Goal: Information Seeking & Learning: Learn about a topic

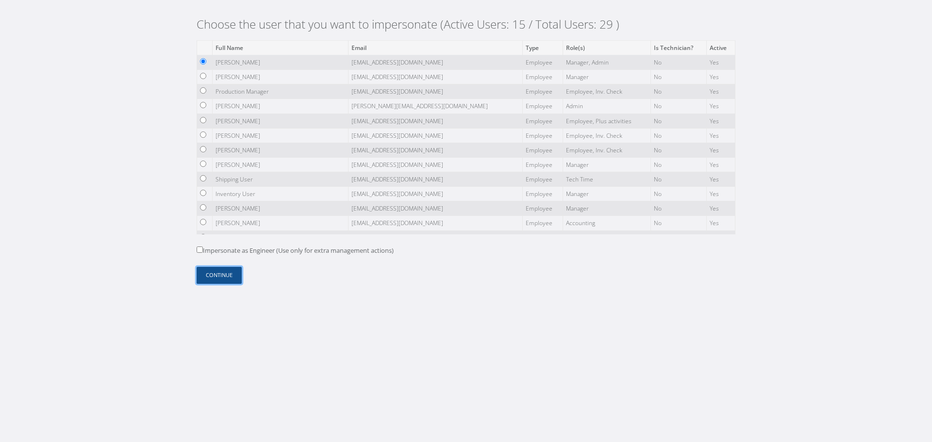
click at [228, 274] on button "Continue" at bounding box center [219, 275] width 45 height 17
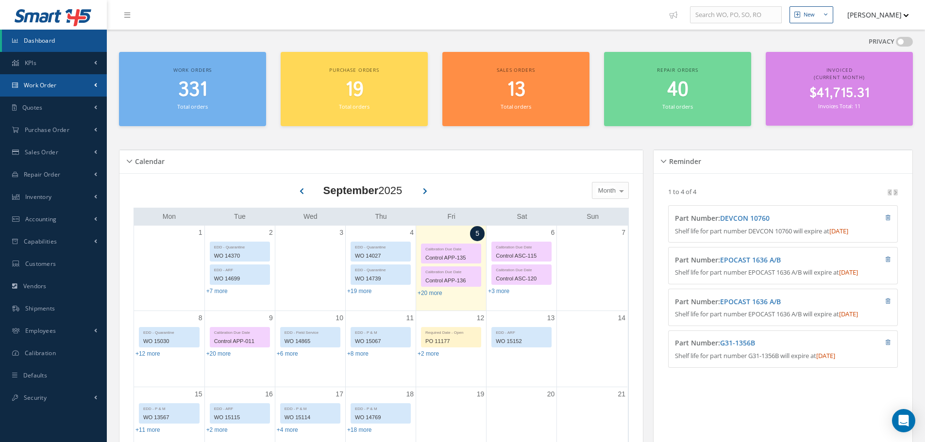
click at [77, 86] on link "Work Order" at bounding box center [53, 85] width 107 height 22
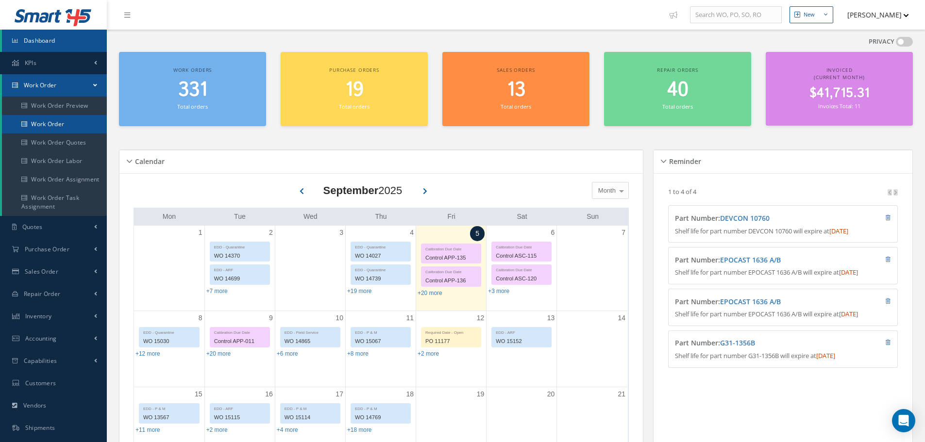
click at [70, 124] on link "Work Order" at bounding box center [54, 124] width 105 height 18
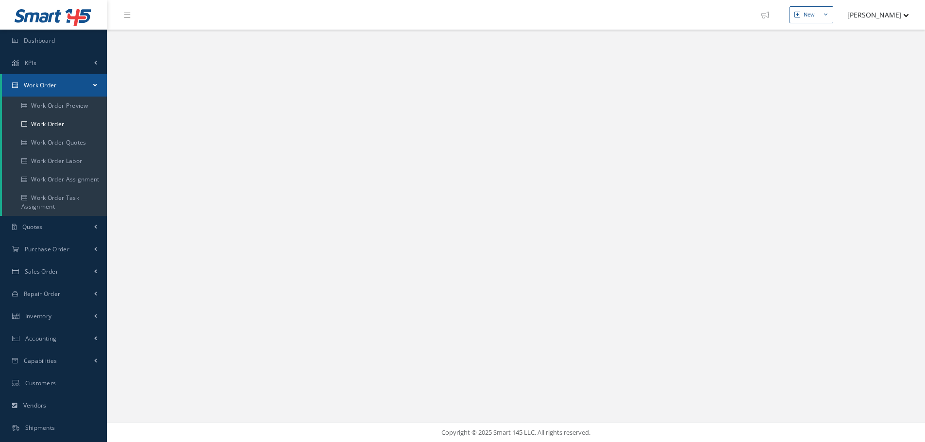
select select "25"
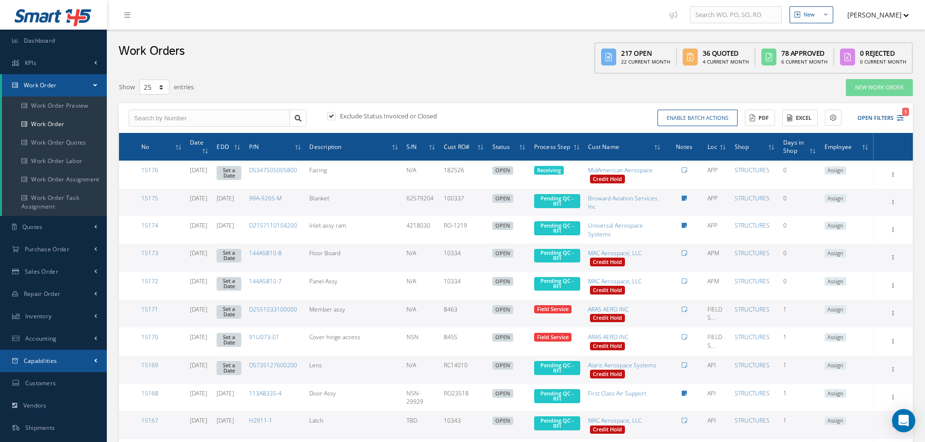
click at [70, 366] on link "Capabilities" at bounding box center [53, 361] width 107 height 22
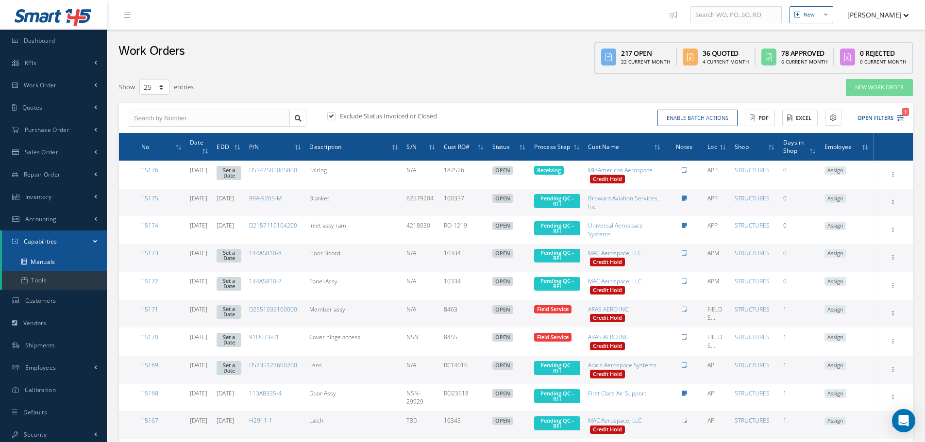
click at [75, 265] on link "Manuals" at bounding box center [54, 262] width 105 height 18
click at [877, 115] on button "Open Filters 1" at bounding box center [875, 118] width 55 height 16
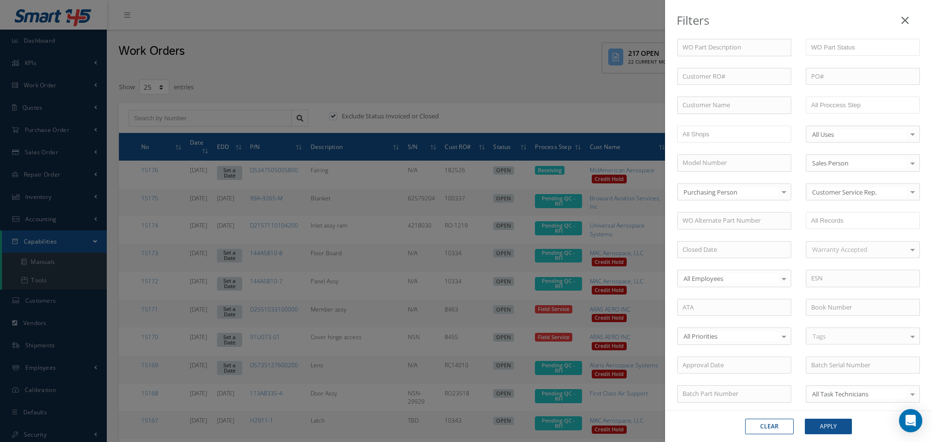
scroll to position [230, 0]
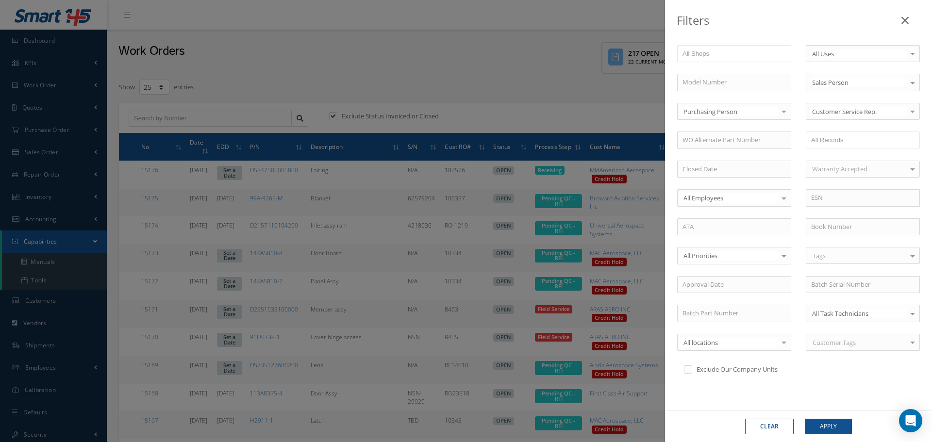
click at [828, 251] on div "Tags" at bounding box center [863, 255] width 114 height 17
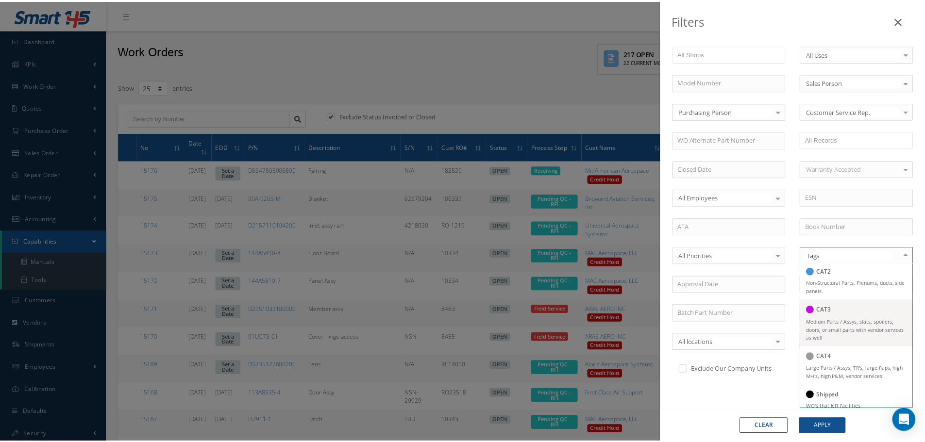
scroll to position [86, 0]
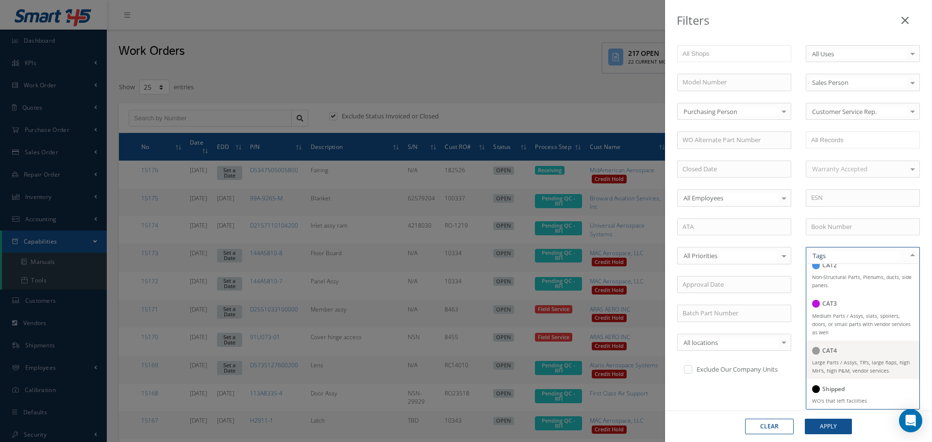
click at [865, 261] on div at bounding box center [863, 255] width 114 height 17
click at [832, 403] on small "WO's that left facilities" at bounding box center [839, 400] width 55 height 7
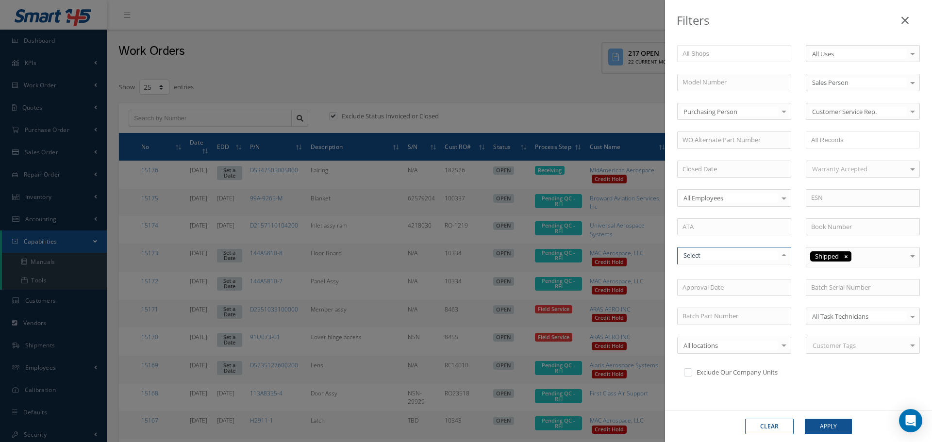
click at [777, 258] on div at bounding box center [784, 256] width 14 height 16
click at [767, 430] on button "Clear" at bounding box center [769, 427] width 49 height 16
click at [905, 19] on icon at bounding box center [904, 21] width 7 height 12
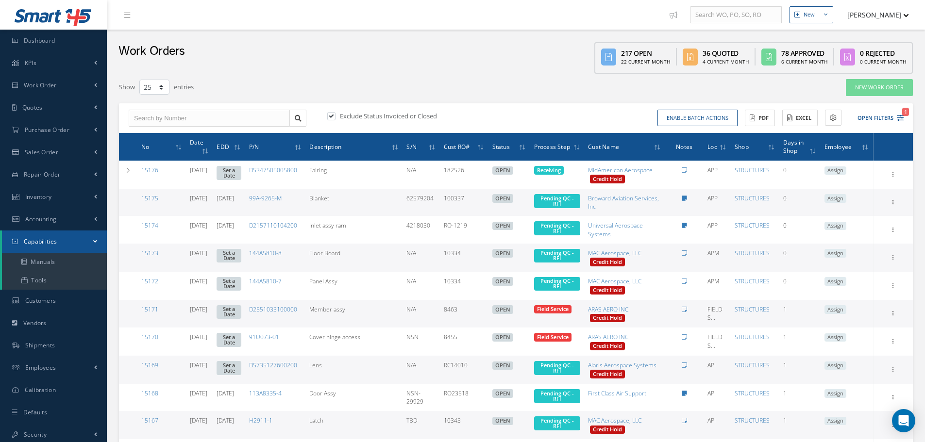
click at [335, 116] on label at bounding box center [336, 116] width 2 height 9
click at [331, 116] on input "checkbox" at bounding box center [330, 117] width 6 height 6
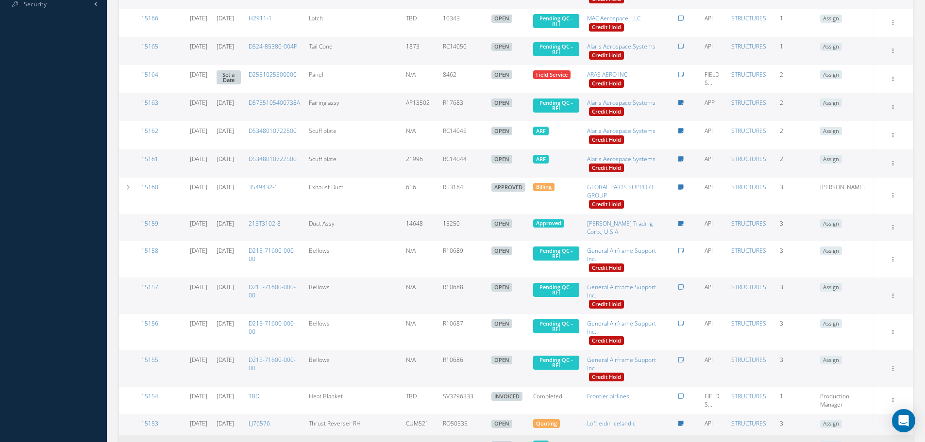
scroll to position [576, 0]
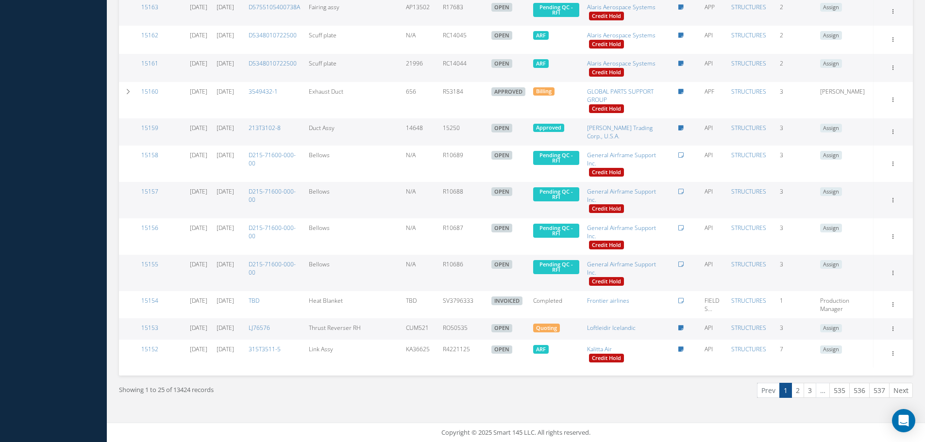
drag, startPoint x: 195, startPoint y: 389, endPoint x: 173, endPoint y: 392, distance: 22.0
click at [173, 392] on div "Showing 1 to 25 of 13424 records" at bounding box center [314, 394] width 404 height 23
click at [199, 385] on div "Showing 1 to 25 of 13424 records" at bounding box center [314, 394] width 404 height 23
drag, startPoint x: 193, startPoint y: 392, endPoint x: 174, endPoint y: 393, distance: 19.0
click at [174, 393] on div "Showing 1 to 25 of 13424 records" at bounding box center [314, 394] width 404 height 23
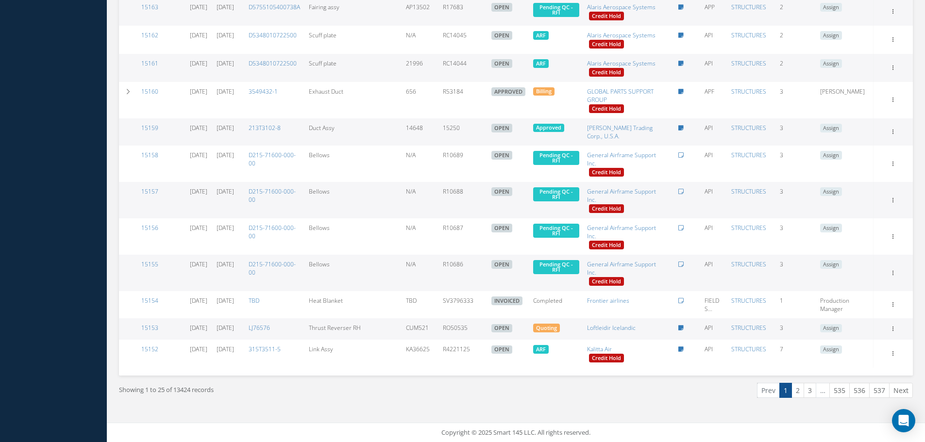
click at [885, 386] on link "537" at bounding box center [879, 390] width 20 height 15
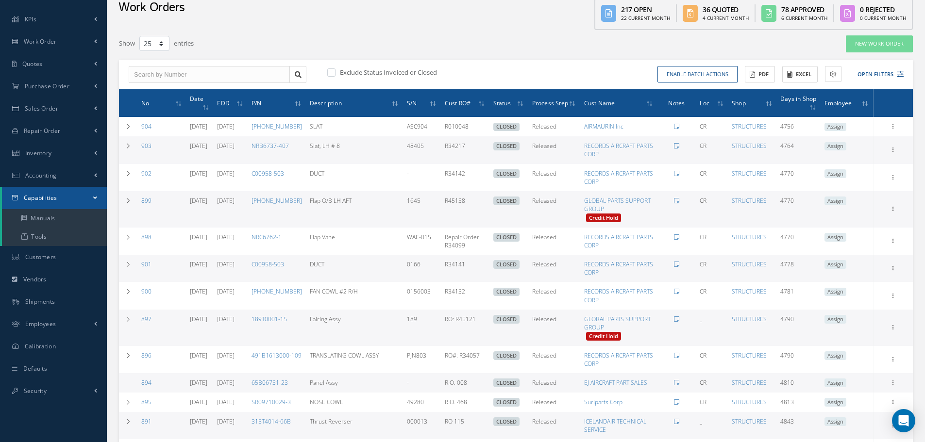
scroll to position [43, 0]
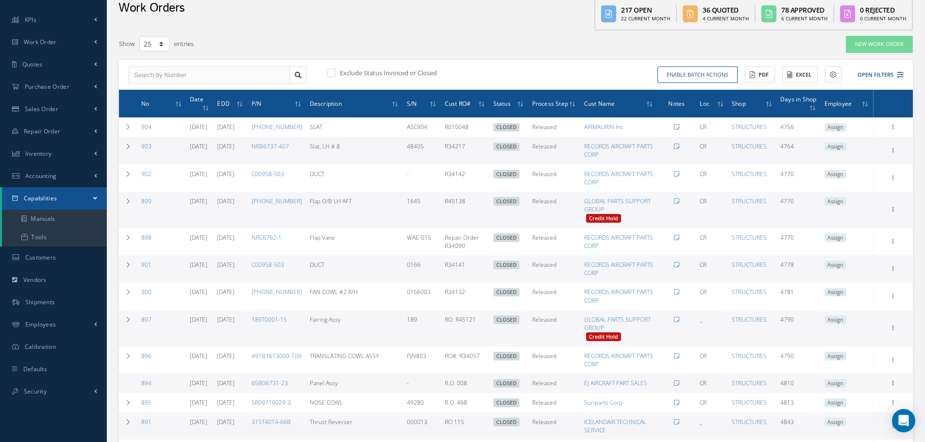
click at [335, 70] on label at bounding box center [336, 72] width 2 height 9
click at [333, 70] on input "checkbox" at bounding box center [330, 73] width 6 height 6
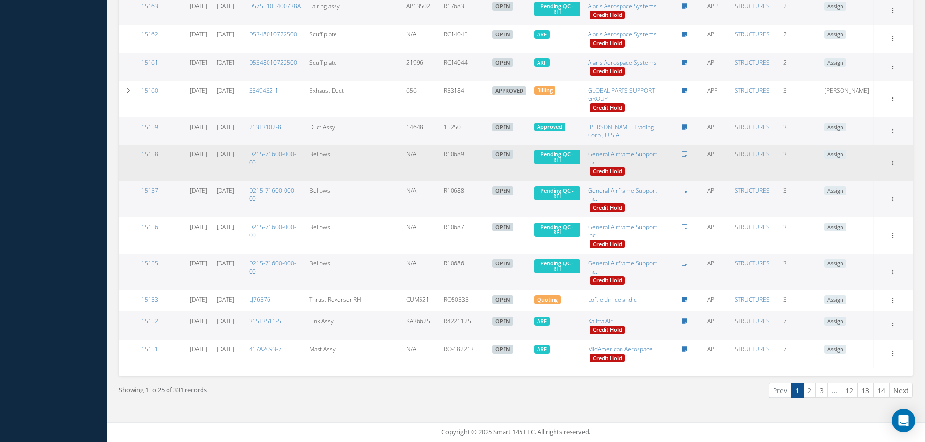
scroll to position [562, 0]
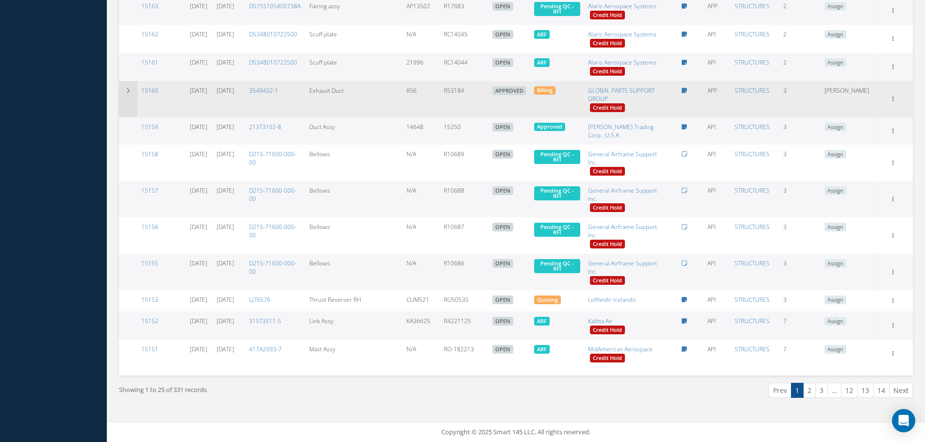
click at [127, 100] on td at bounding box center [128, 99] width 18 height 36
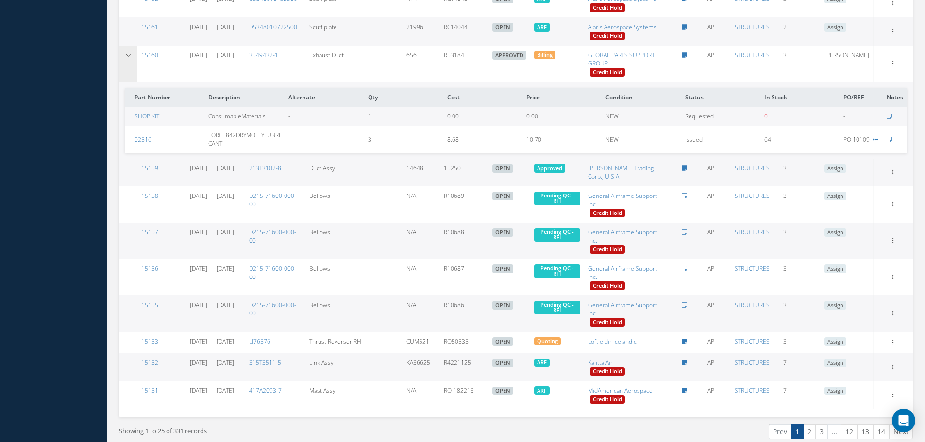
click at [127, 82] on td at bounding box center [128, 64] width 18 height 36
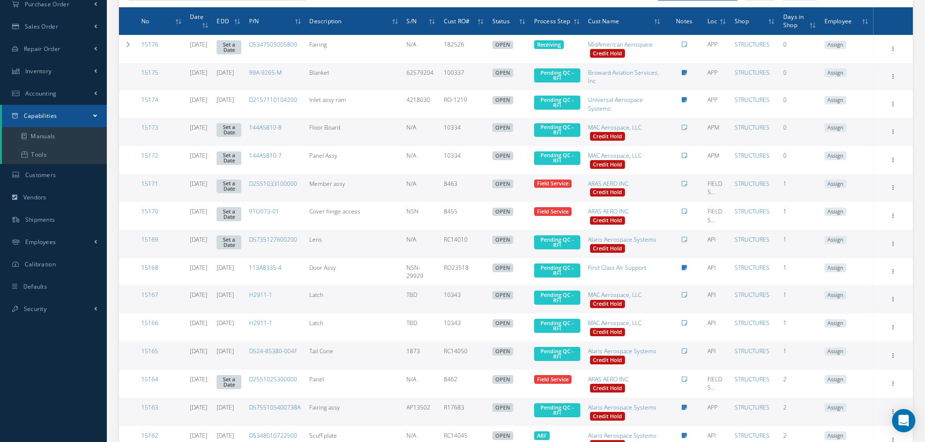
scroll to position [29, 0]
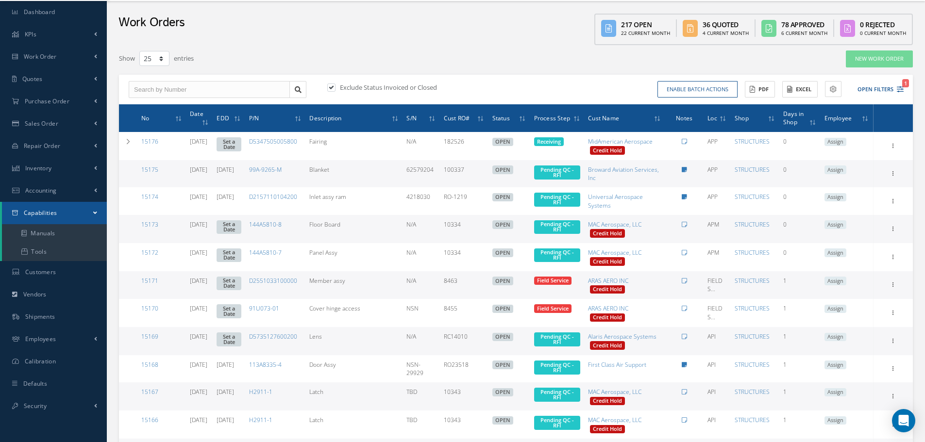
click at [726, 119] on icon at bounding box center [724, 119] width 3 height 6
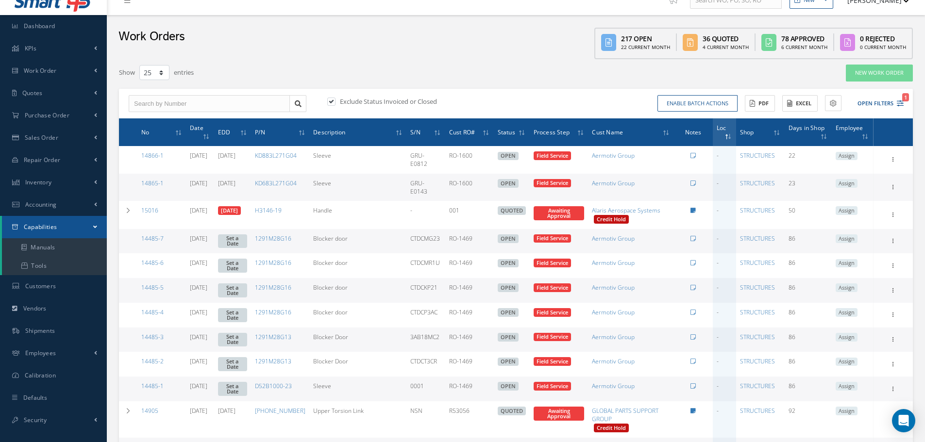
scroll to position [0, 0]
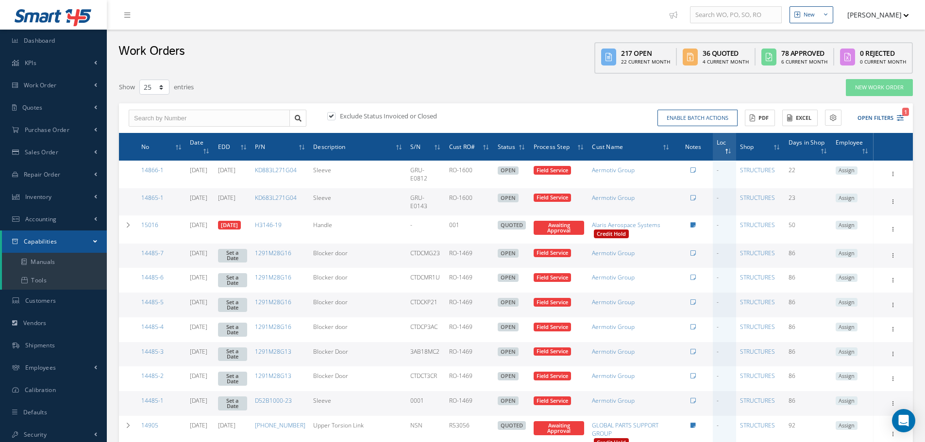
click at [332, 120] on div "Exclude Status Invoiced or Closed" at bounding box center [420, 117] width 190 height 11
click at [335, 119] on label at bounding box center [336, 116] width 2 height 9
click at [332, 119] on input "checkbox" at bounding box center [330, 117] width 6 height 6
checkbox input "false"
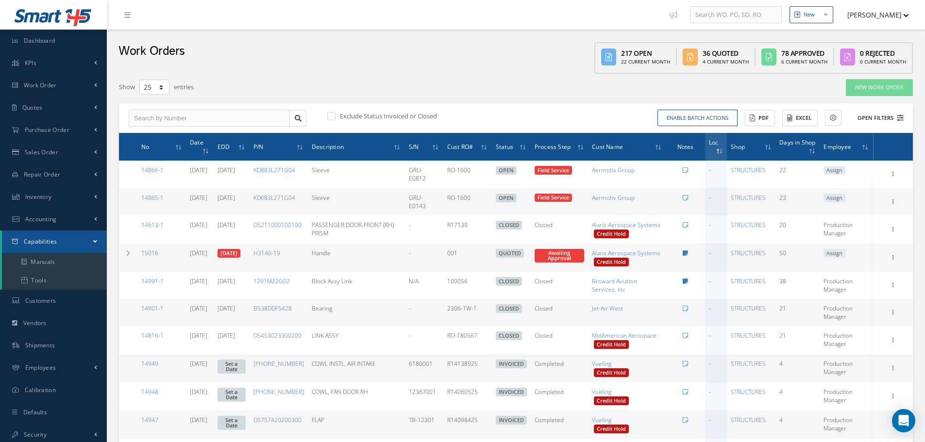
click at [889, 116] on button "Open Filters" at bounding box center [875, 118] width 55 height 16
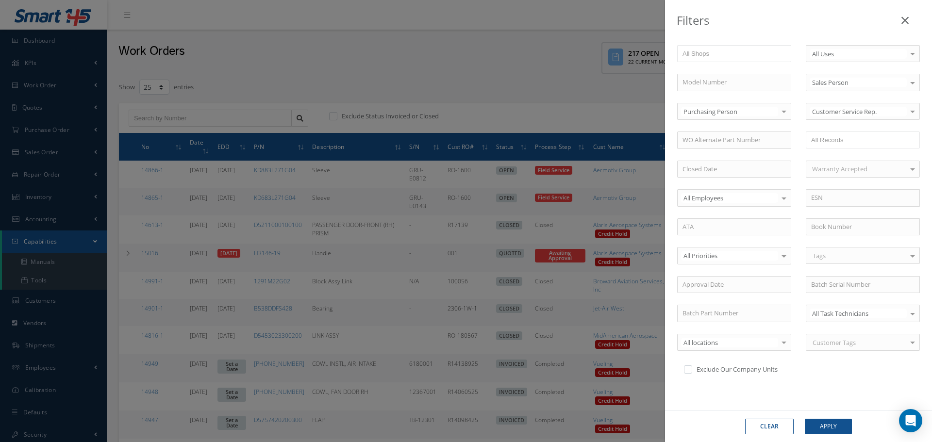
click at [904, 17] on icon at bounding box center [904, 21] width 7 height 12
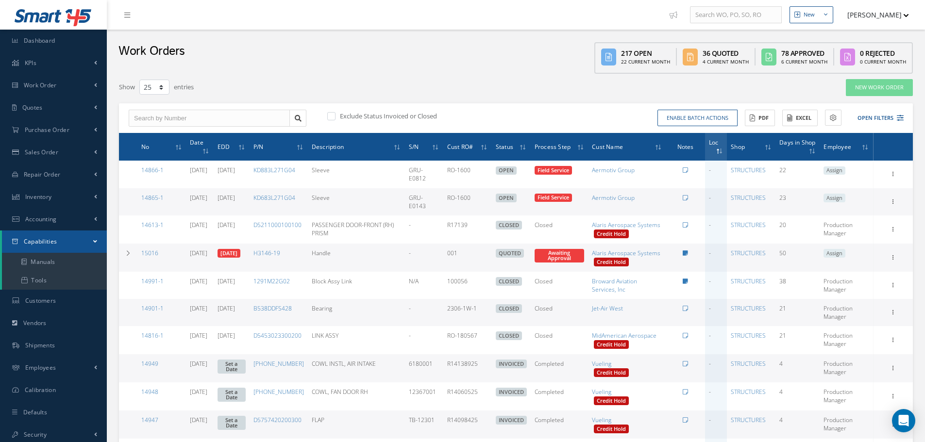
click at [153, 145] on th "No" at bounding box center [161, 147] width 49 height 28
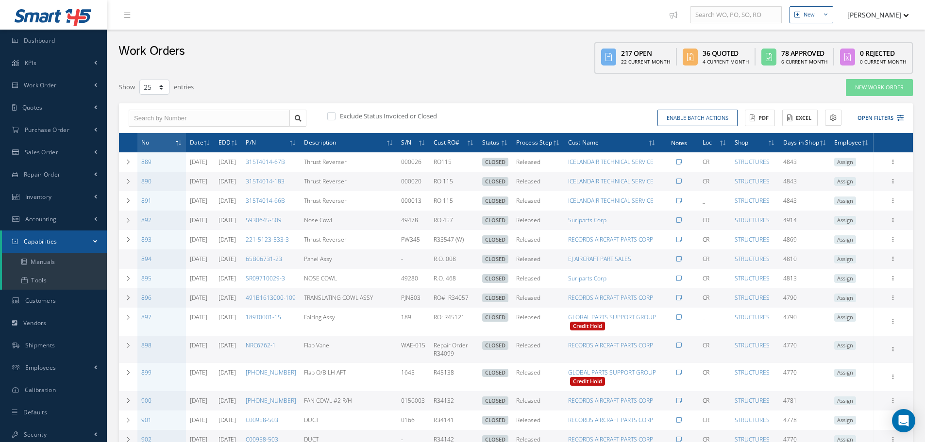
click at [176, 151] on th "No" at bounding box center [161, 142] width 49 height 19
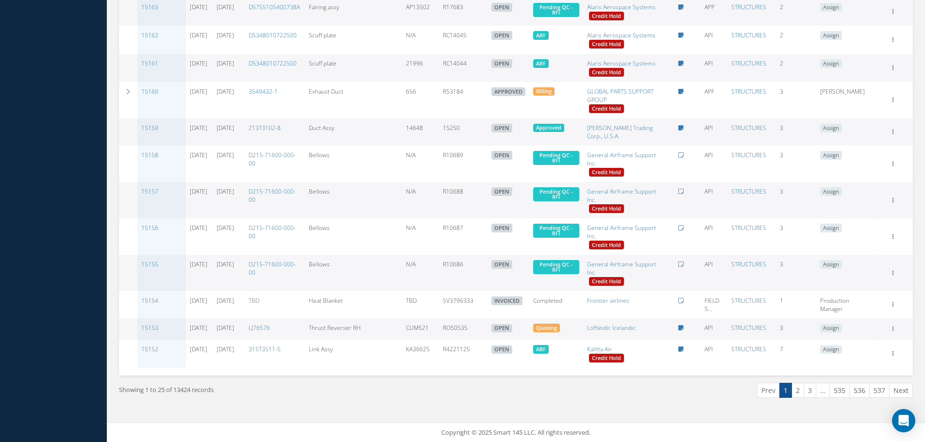
scroll to position [576, 0]
click at [809, 396] on link "3" at bounding box center [809, 390] width 13 height 15
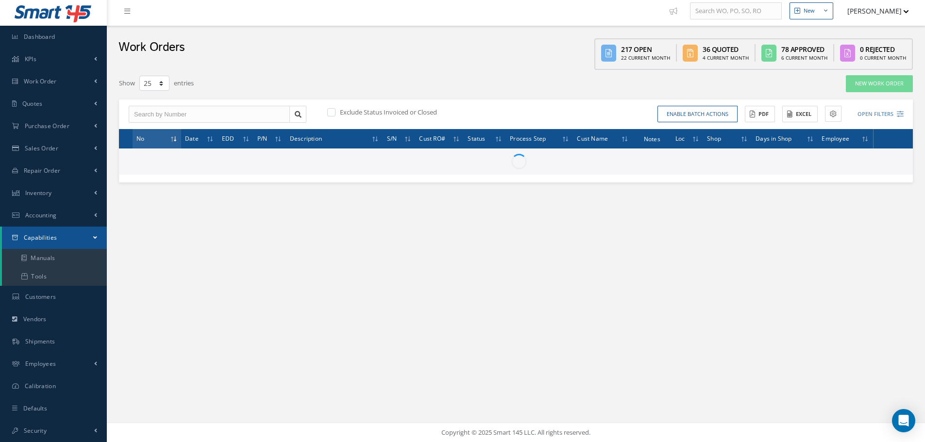
scroll to position [4, 0]
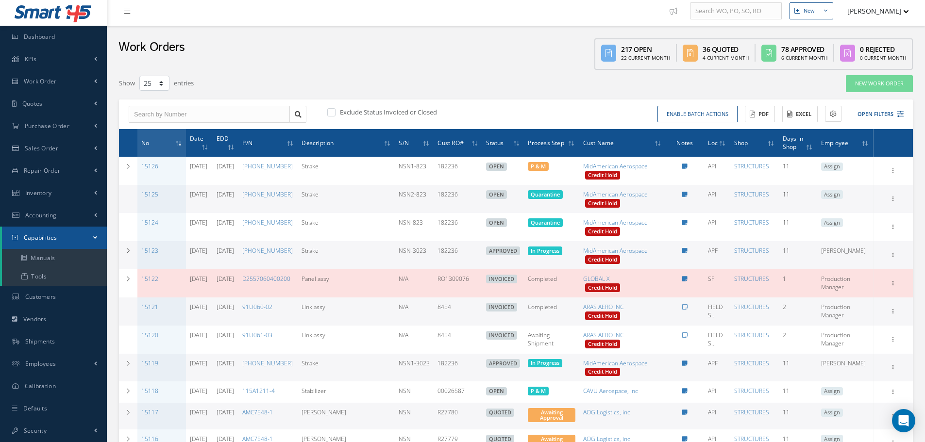
click at [724, 143] on th "Loc" at bounding box center [717, 143] width 26 height 28
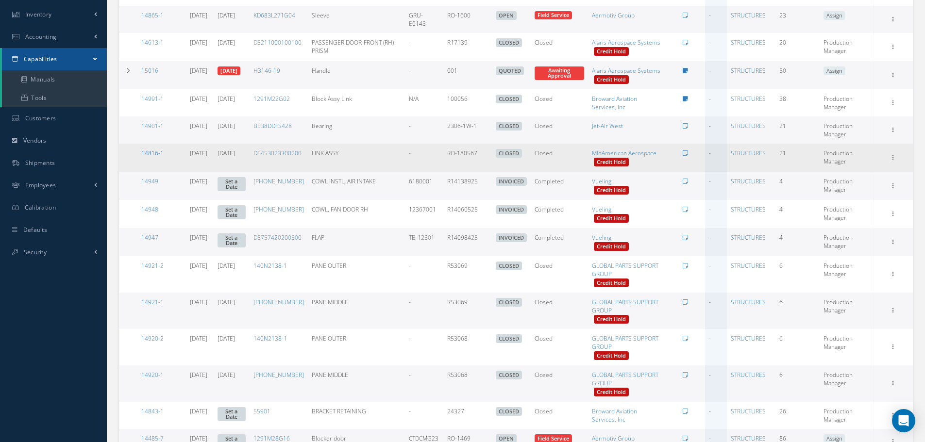
scroll to position [198, 0]
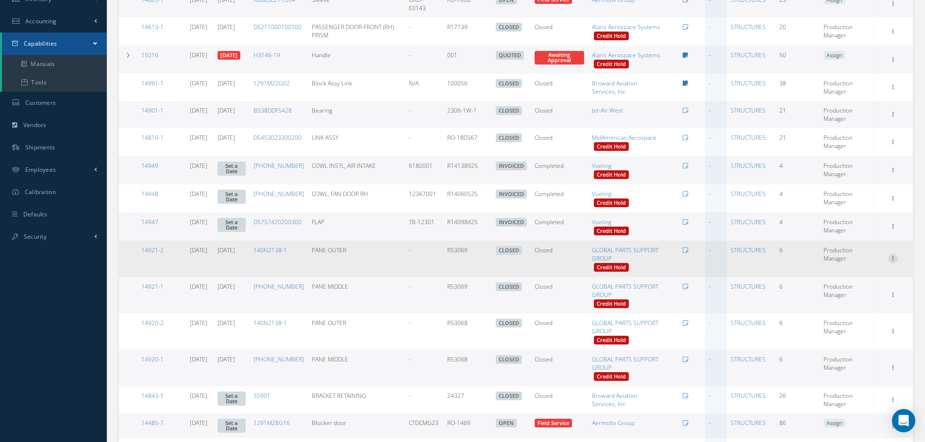
click at [890, 262] on icon at bounding box center [893, 258] width 10 height 8
click at [902, 264] on div "Show Edit Reverse Send By Email Sub Work Orders Documents Print-Outs Work Order…" at bounding box center [893, 259] width 36 height 12
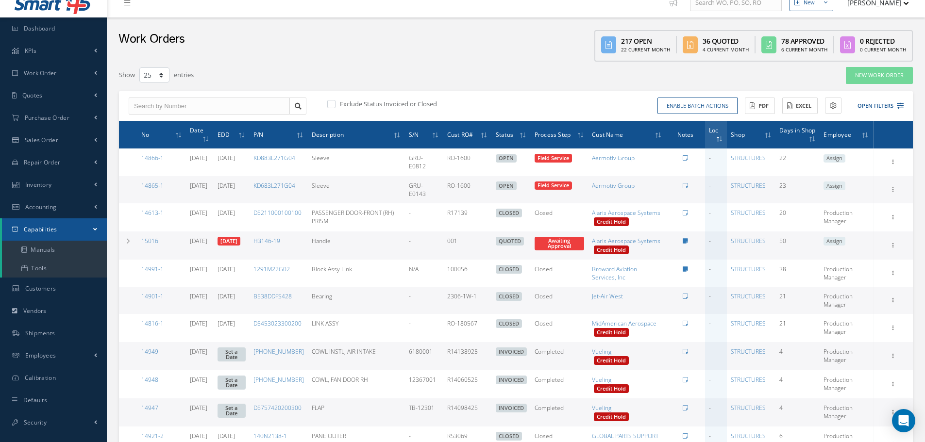
scroll to position [0, 0]
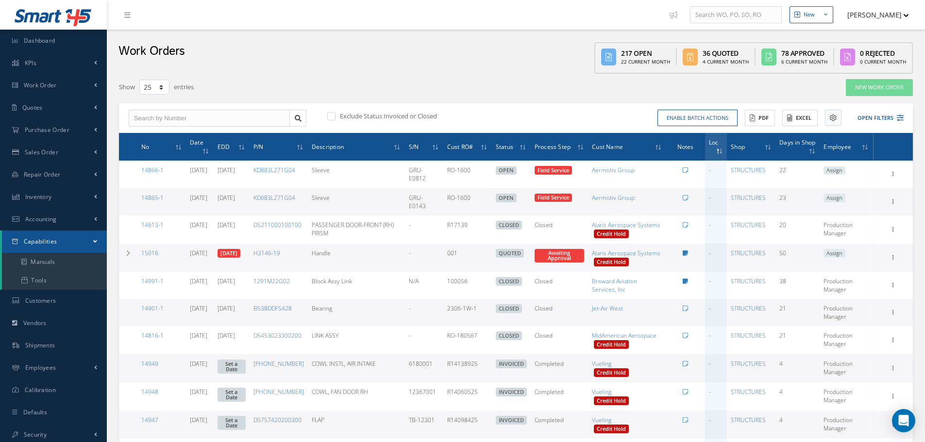
click at [832, 113] on button at bounding box center [833, 118] width 17 height 16
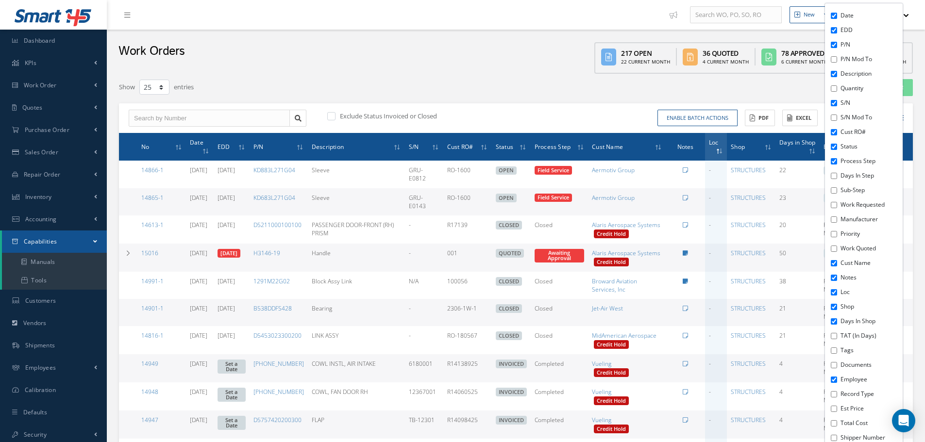
click at [834, 351] on input "Tags" at bounding box center [833, 350] width 6 height 6
checkbox input "true"
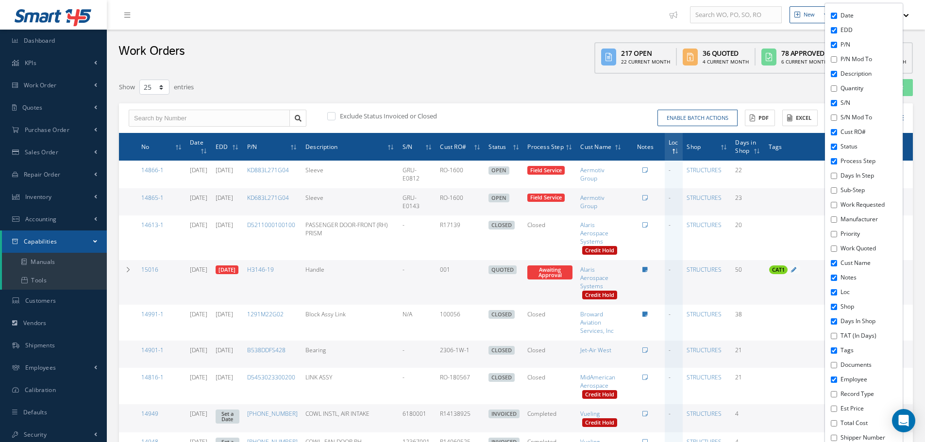
click at [835, 323] on input "Days in Shop" at bounding box center [833, 321] width 6 height 6
checkbox input "false"
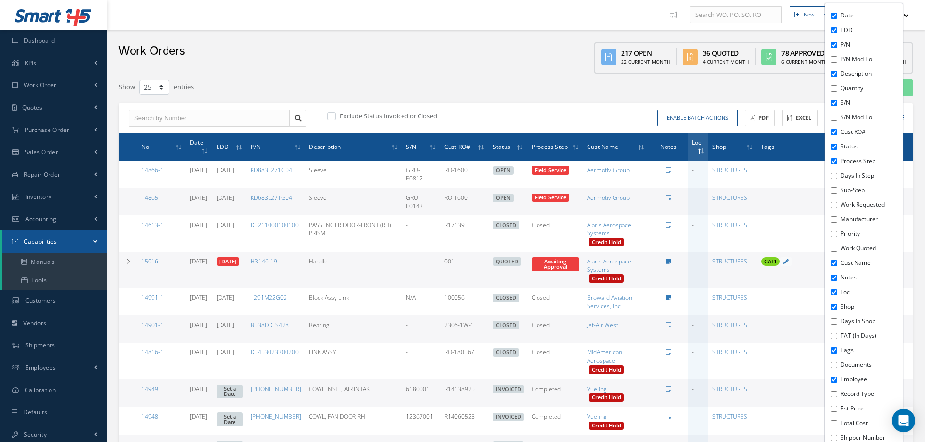
click at [833, 308] on input "Shop" at bounding box center [833, 307] width 6 height 6
checkbox input "false"
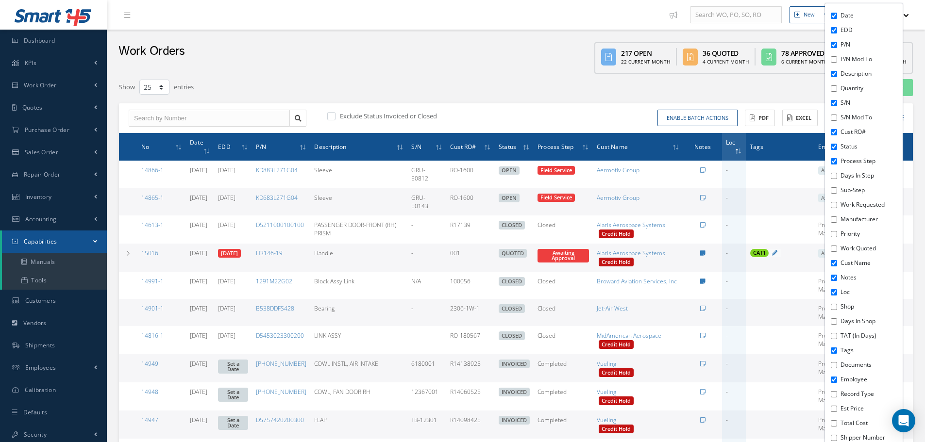
click at [834, 296] on div "Date EDD P/N P/N Mod To Description Quantity S/N S/N Mod To Cust RO# Status Pro…" at bounding box center [864, 226] width 78 height 446
click at [832, 290] on input "Loc" at bounding box center [833, 292] width 6 height 6
checkbox input "false"
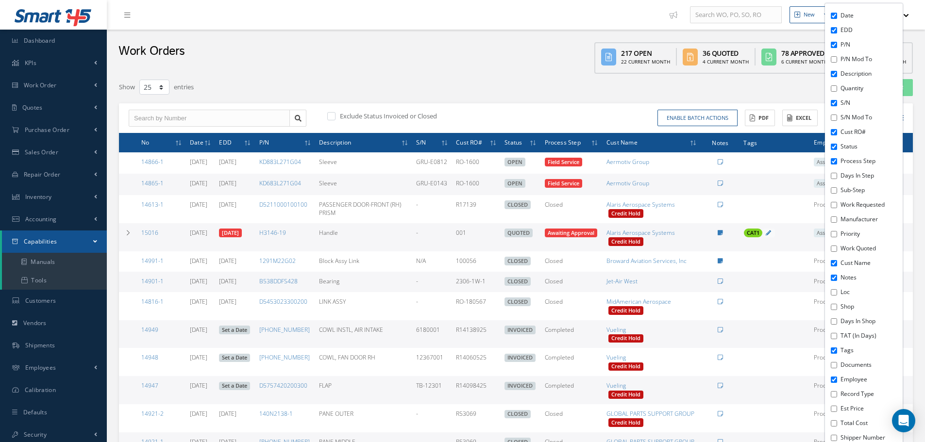
click at [832, 277] on input "Notes" at bounding box center [833, 278] width 6 height 6
checkbox input "false"
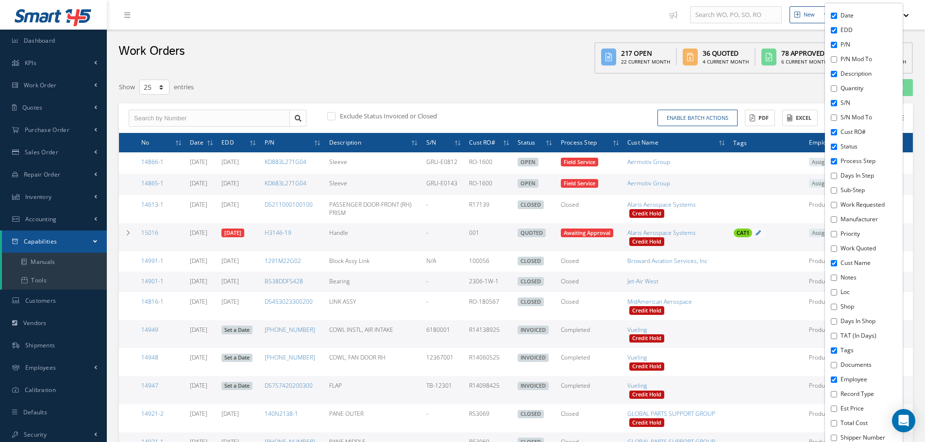
click at [835, 323] on input "Days in Shop" at bounding box center [833, 321] width 6 height 6
checkbox input "true"
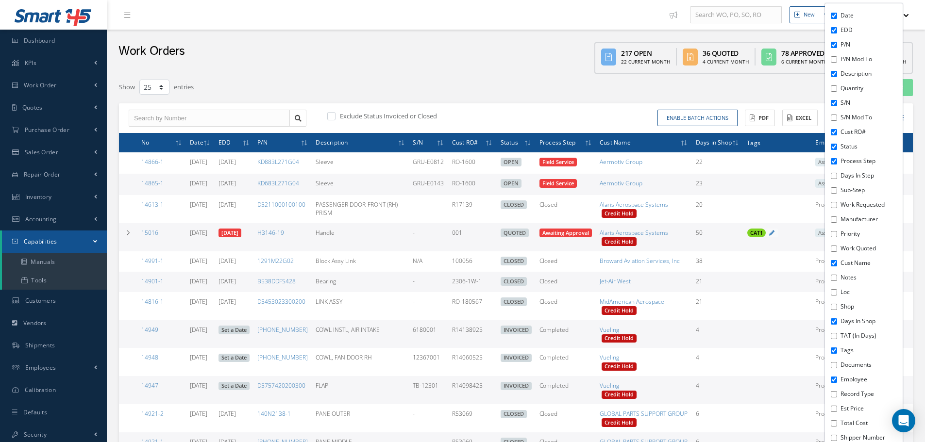
click at [836, 308] on input "Shop" at bounding box center [833, 307] width 6 height 6
checkbox input "true"
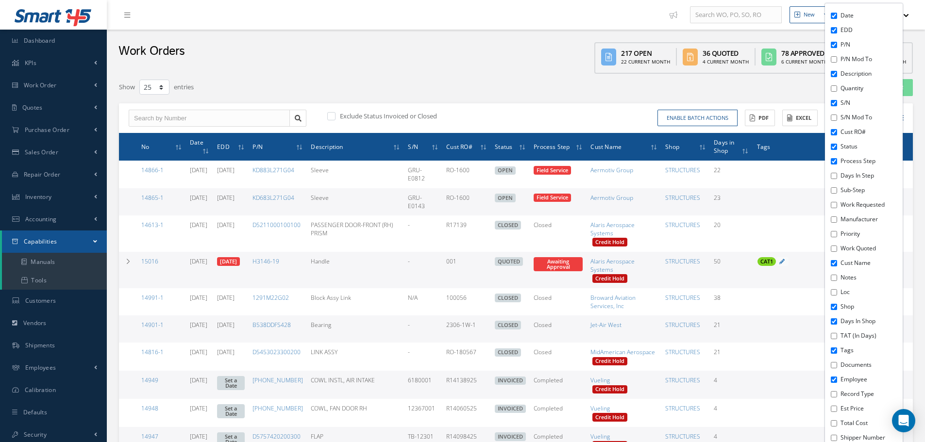
click at [835, 294] on input "Loc" at bounding box center [833, 292] width 6 height 6
checkbox input "true"
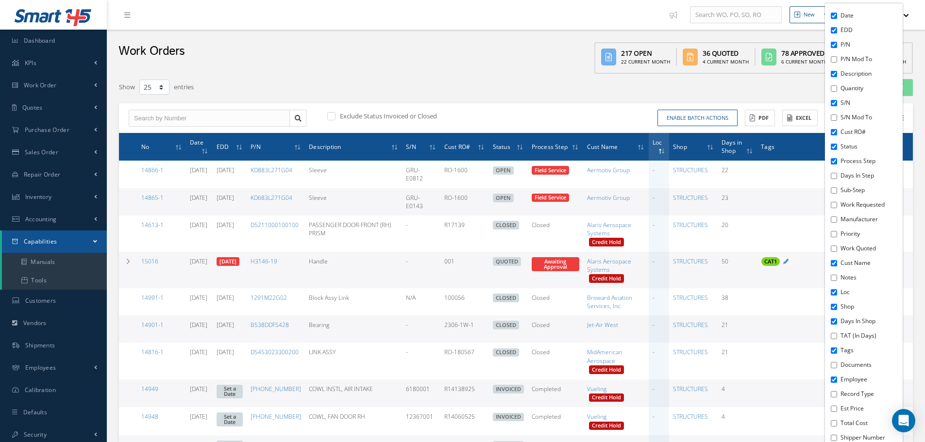
click at [833, 234] on input "Priority" at bounding box center [833, 234] width 6 height 6
checkbox input "true"
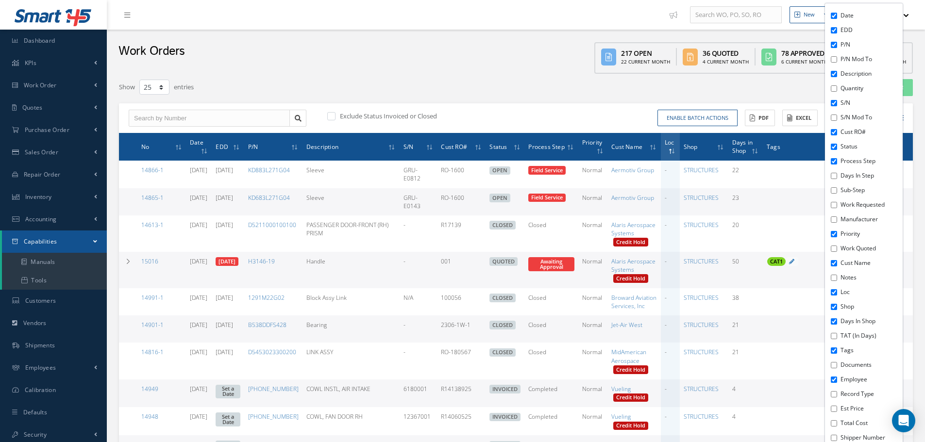
click at [834, 334] on input "TAT (in days)" at bounding box center [833, 336] width 6 height 6
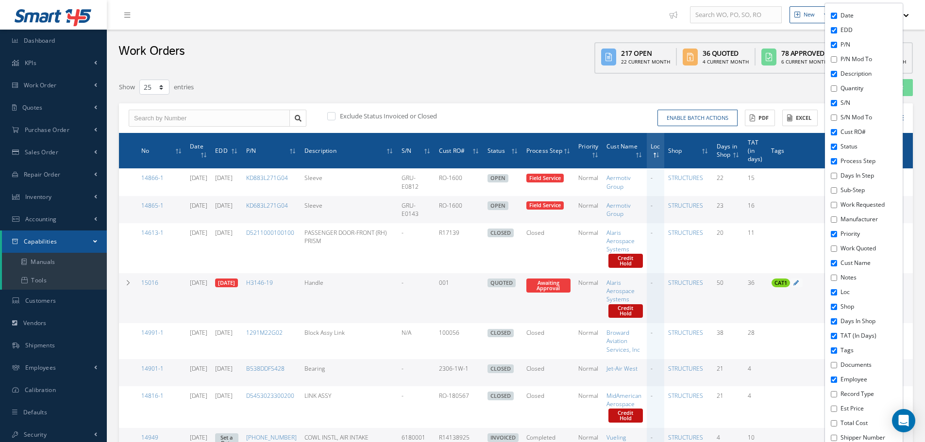
click at [834, 336] on input "TAT (in days)" at bounding box center [833, 336] width 6 height 6
checkbox input "false"
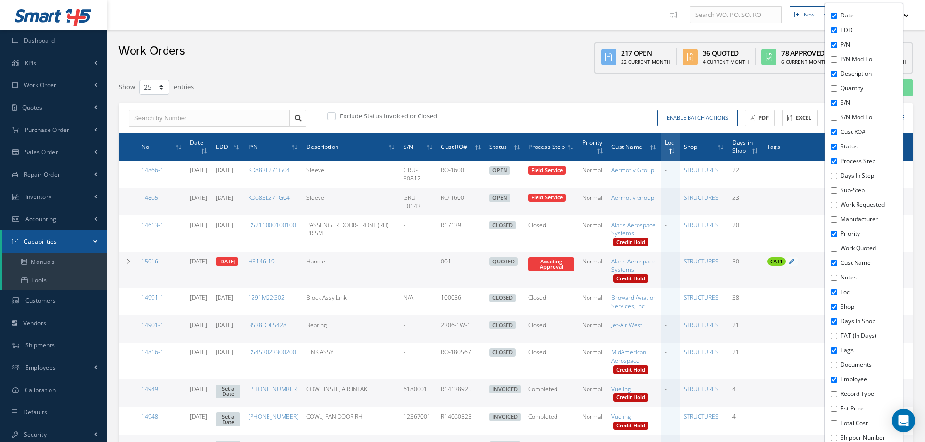
click at [835, 411] on input "Est Price" at bounding box center [833, 409] width 6 height 6
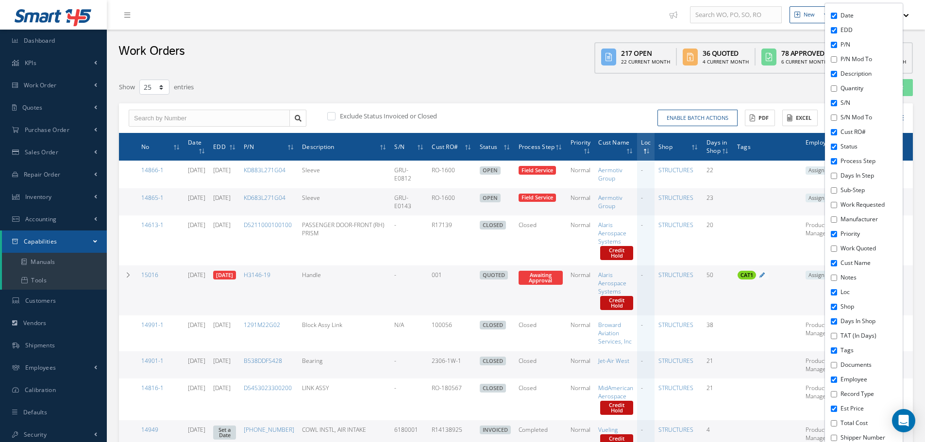
click at [836, 408] on input "Est Price" at bounding box center [833, 409] width 6 height 6
checkbox input "false"
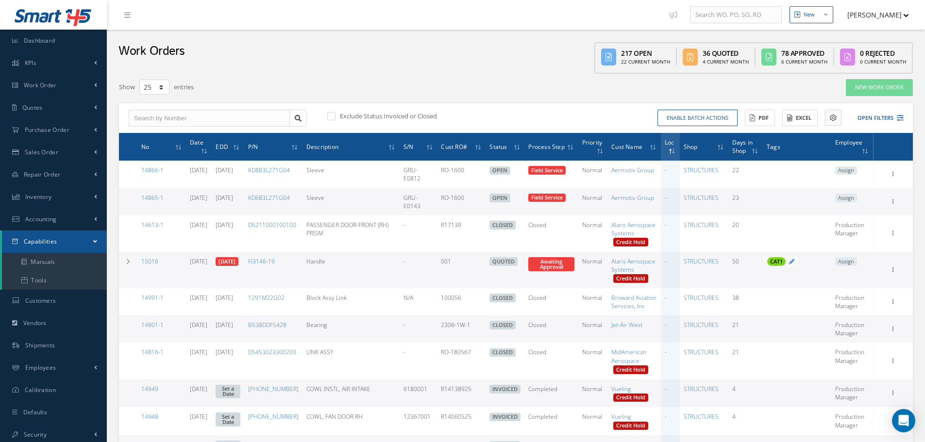
click at [832, 116] on icon at bounding box center [832, 118] width 7 height 7
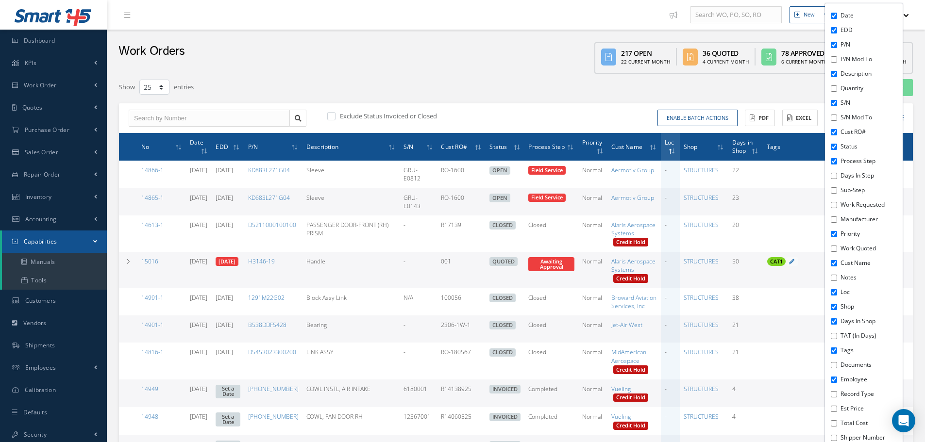
click at [832, 280] on input "Notes" at bounding box center [833, 278] width 6 height 6
checkbox input "true"
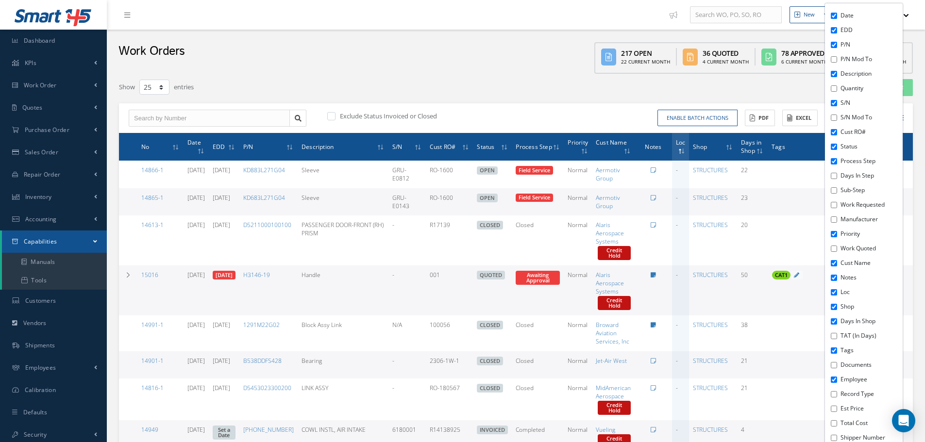
click at [836, 233] on div "Date EDD P/N P/N Mod To Description Quantity S/N S/N Mod To Cust RO# Status Pro…" at bounding box center [864, 226] width 78 height 446
click at [835, 235] on input "Priority" at bounding box center [833, 234] width 6 height 6
checkbox input "false"
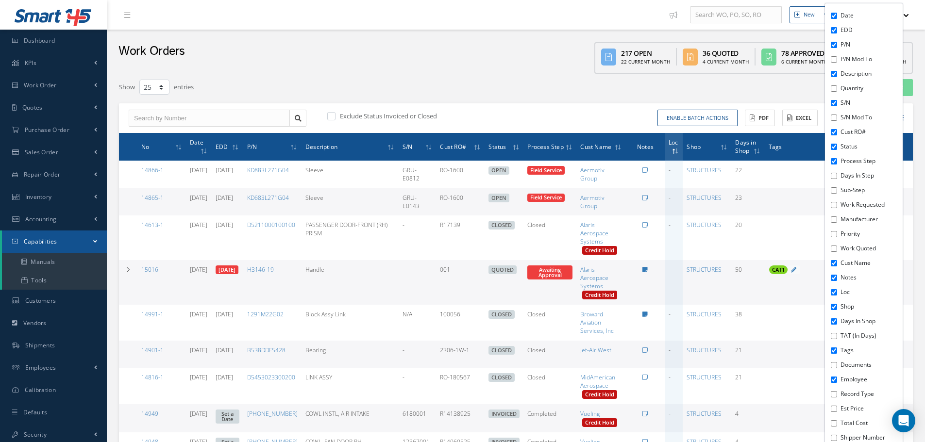
click at [836, 355] on div "Date EDD P/N P/N Mod To Description Quantity S/N S/N Mod To Cust RO# Status Pro…" at bounding box center [864, 226] width 78 height 446
click at [837, 351] on div "Date EDD P/N P/N Mod To Description Quantity S/N S/N Mod To Cust RO# Status Pro…" at bounding box center [864, 226] width 78 height 446
click at [834, 352] on input "Tags" at bounding box center [833, 350] width 6 height 6
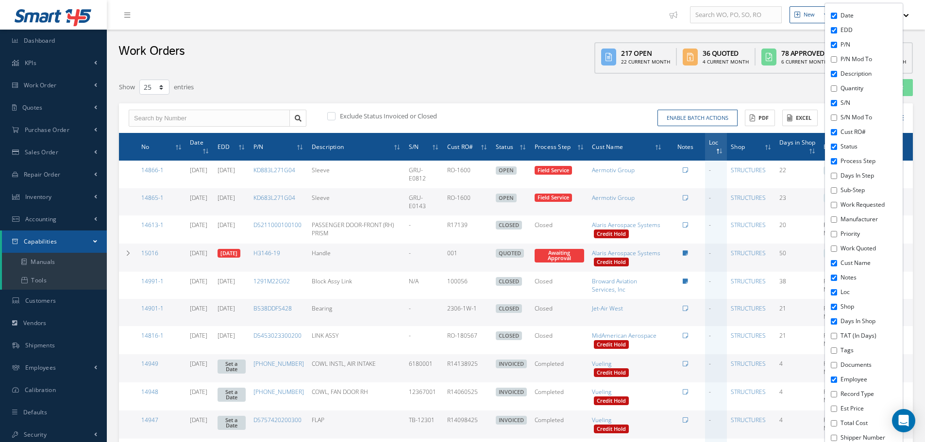
click at [831, 351] on input "Tags" at bounding box center [833, 350] width 6 height 6
checkbox input "true"
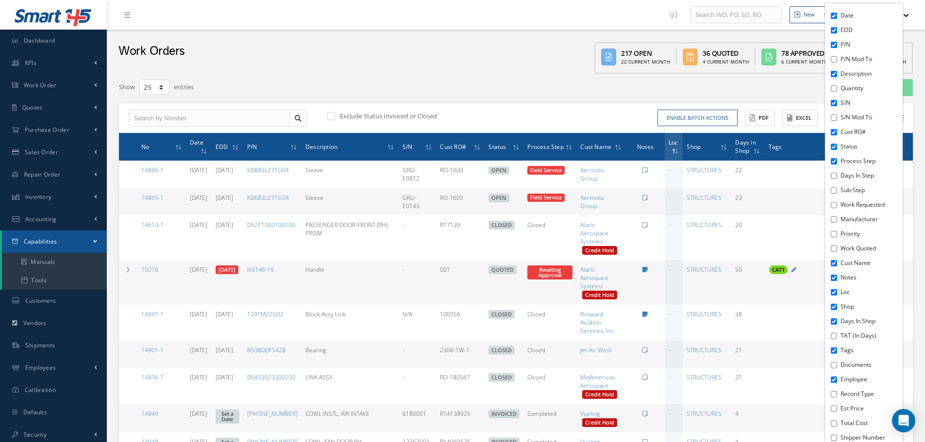
click at [837, 236] on div "Date EDD P/N P/N Mod To Description Quantity S/N S/N Mod To Cust RO# Status Pro…" at bounding box center [864, 226] width 78 height 446
click at [834, 235] on input "Priority" at bounding box center [833, 234] width 6 height 6
checkbox input "true"
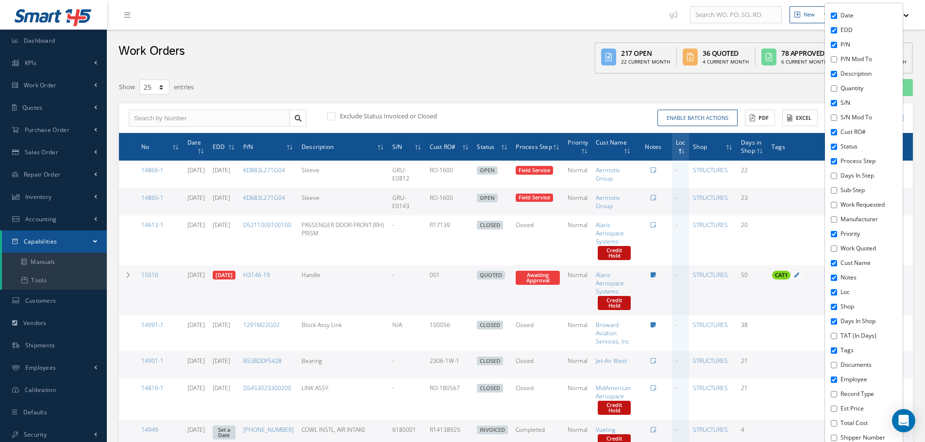
click at [503, 46] on div "Work Orders 217 Open 22 Current Month 36 Quoted 4 Current Month 78 Approved 6 C…" at bounding box center [516, 52] width 818 height 44
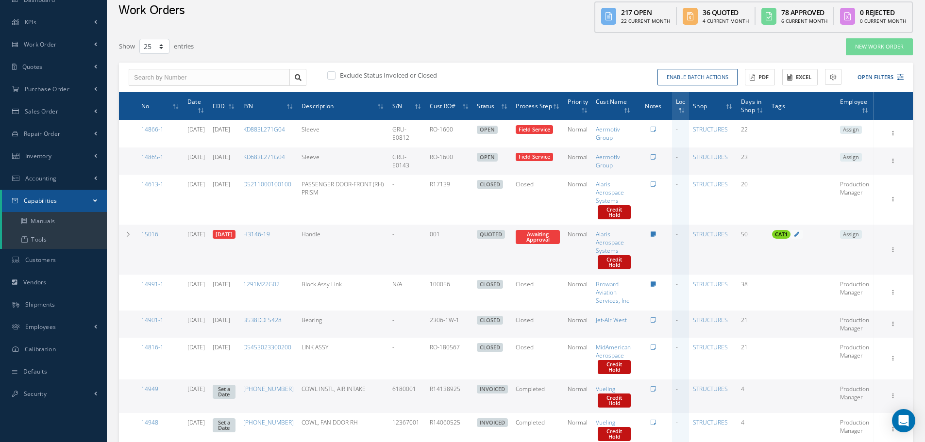
scroll to position [97, 0]
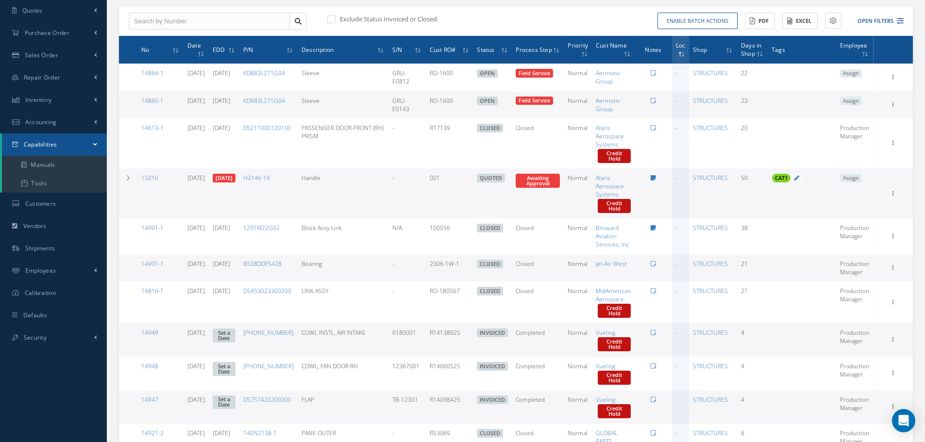
drag, startPoint x: 158, startPoint y: 227, endPoint x: 158, endPoint y: 23, distance: 203.8
click at [162, 18] on input "text" at bounding box center [209, 21] width 161 height 17
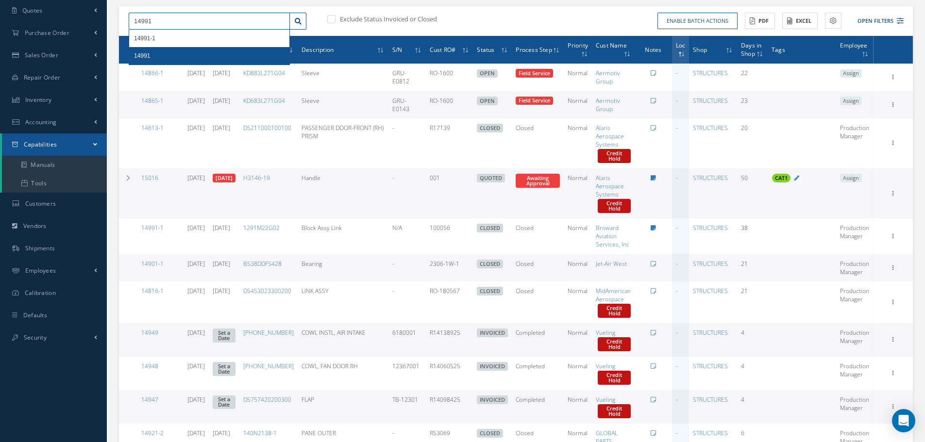
type input "14991"
click at [179, 57] on div "14991" at bounding box center [209, 56] width 150 height 10
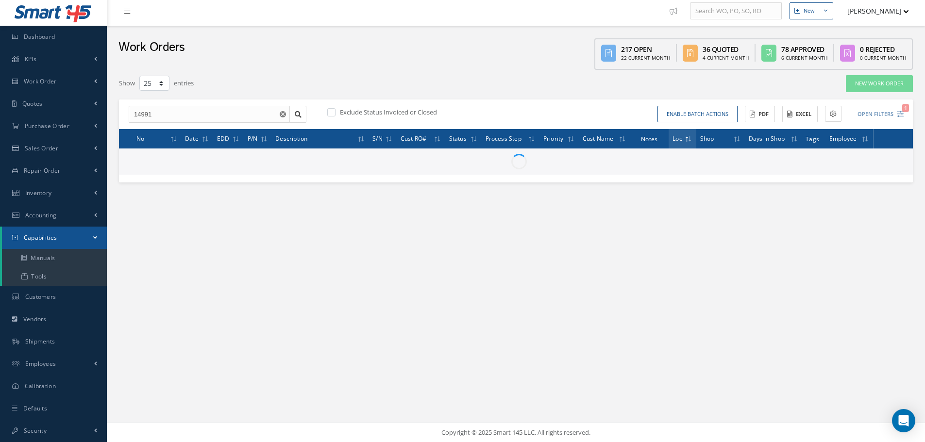
scroll to position [4, 0]
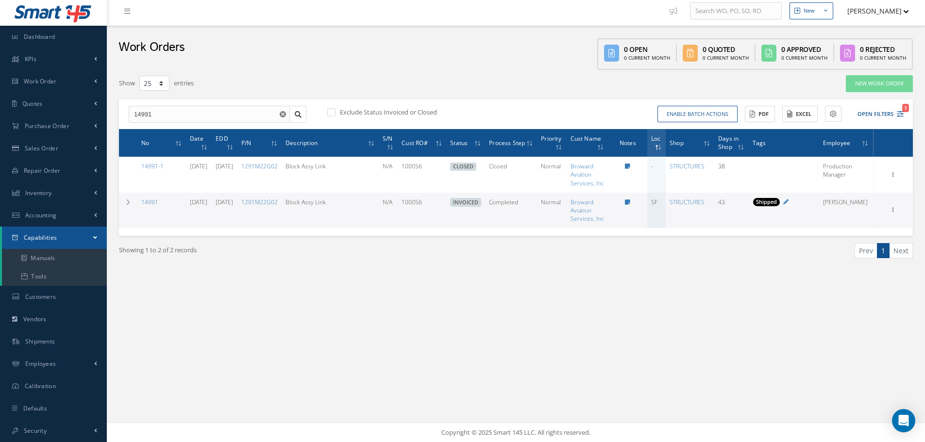
click at [283, 115] on icon "Reset" at bounding box center [283, 114] width 6 height 6
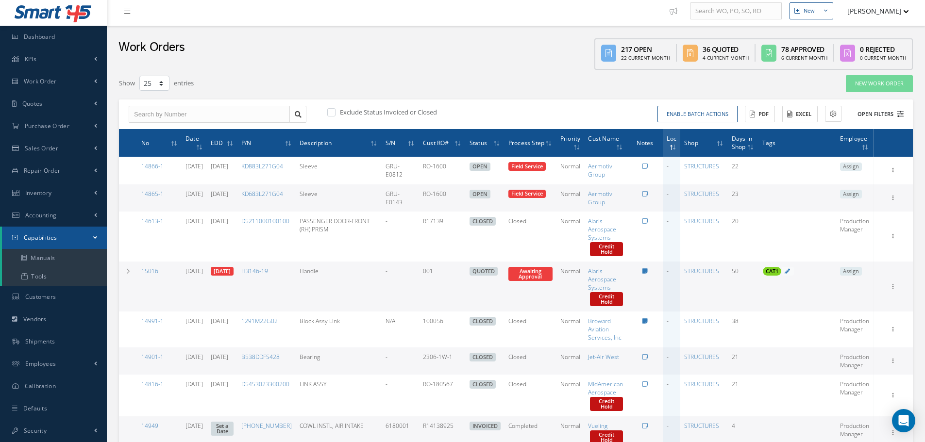
click at [898, 116] on icon at bounding box center [899, 114] width 7 height 7
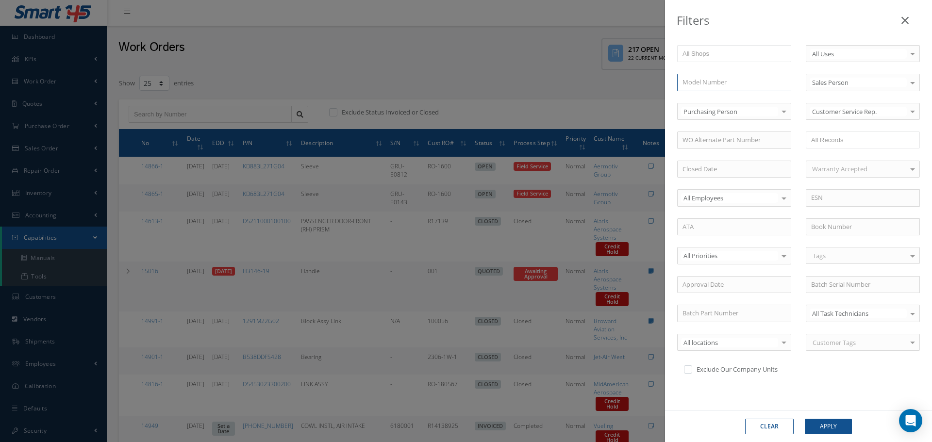
click at [718, 81] on input "text" at bounding box center [734, 82] width 114 height 17
type input "-"
click at [833, 429] on button "Apply" at bounding box center [828, 427] width 47 height 16
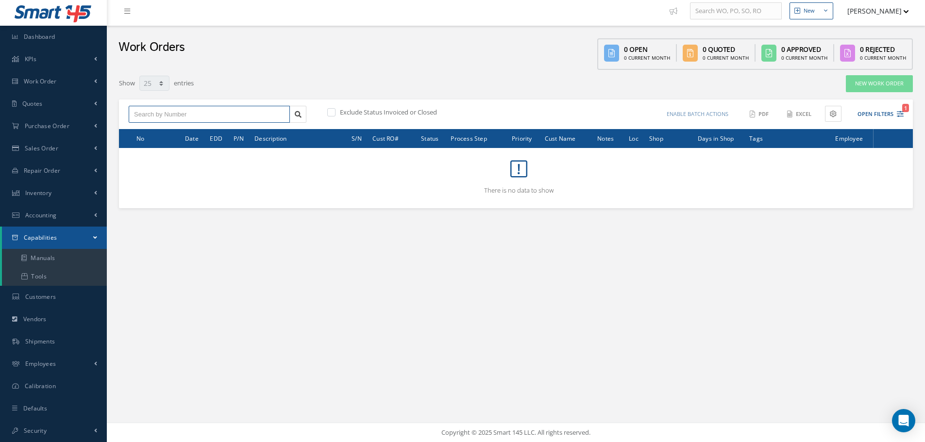
click at [219, 116] on input "text" at bounding box center [209, 114] width 161 height 17
click at [879, 111] on button "Open Filters 1" at bounding box center [875, 114] width 55 height 16
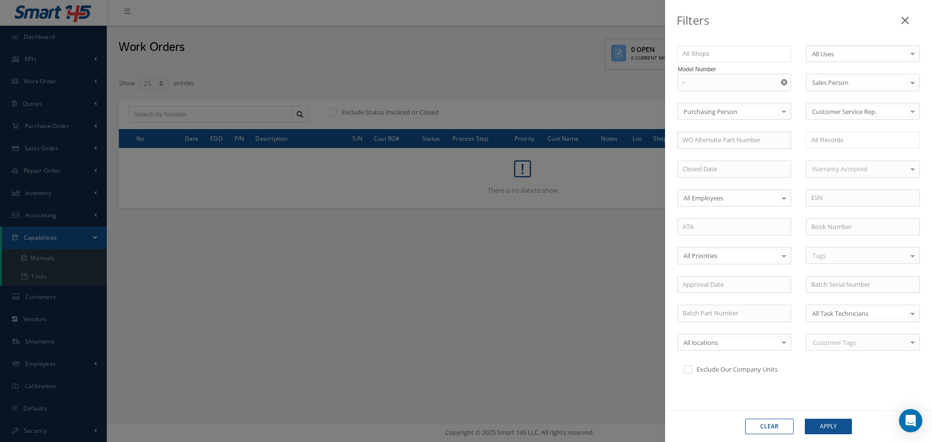
click at [781, 82] on use "Reset" at bounding box center [784, 82] width 6 height 6
click at [376, 99] on div "Filters WO Number Part Number Description Serial Number BALANCE BENCH CHECK BER…" at bounding box center [466, 221] width 932 height 442
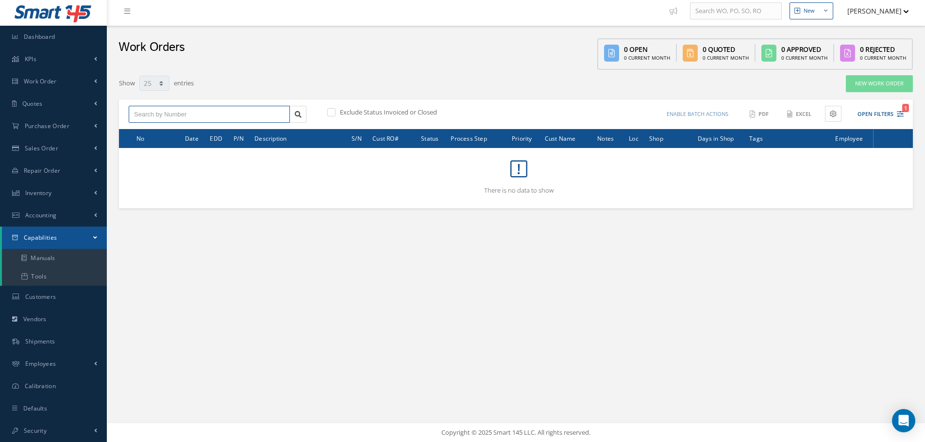
click at [192, 112] on input "text" at bounding box center [209, 114] width 161 height 17
type input "-"
click at [300, 113] on icon at bounding box center [298, 114] width 7 height 7
click at [282, 114] on icon "Reset" at bounding box center [283, 114] width 6 height 6
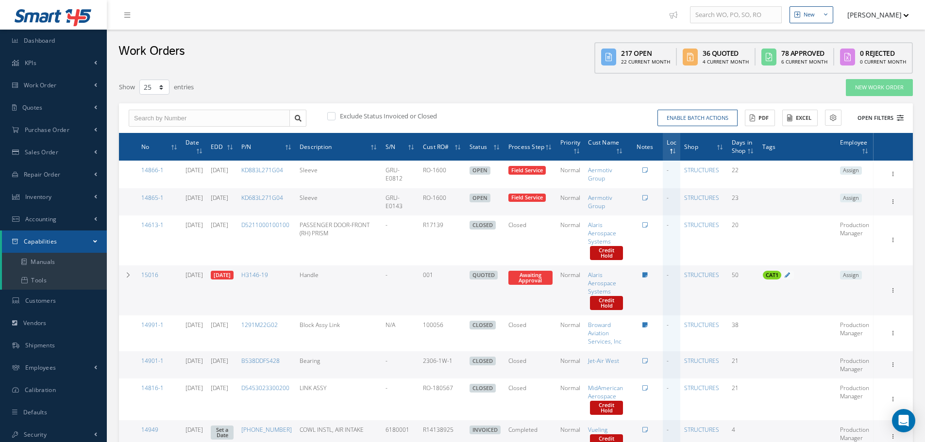
click at [898, 121] on button "Open Filters" at bounding box center [875, 118] width 55 height 16
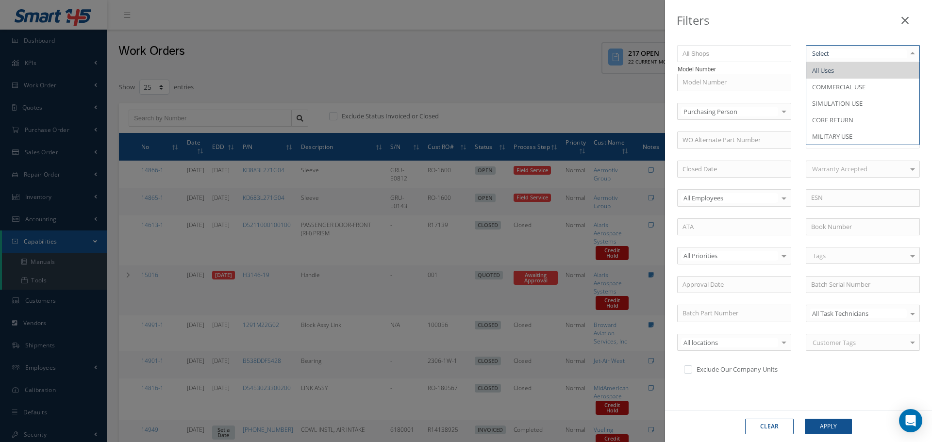
click at [851, 53] on input "text" at bounding box center [857, 53] width 97 height 9
click at [906, 49] on div at bounding box center [913, 54] width 14 height 16
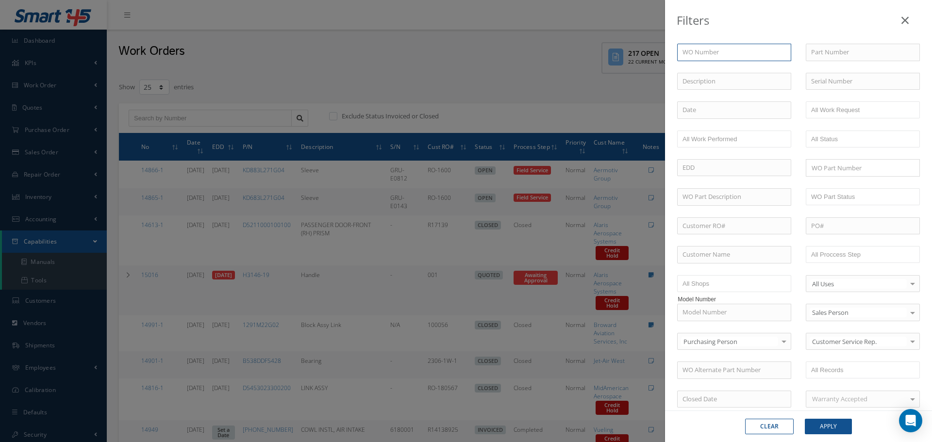
click at [711, 55] on input "text" at bounding box center [734, 52] width 114 height 17
type input "-"
type input "-1"
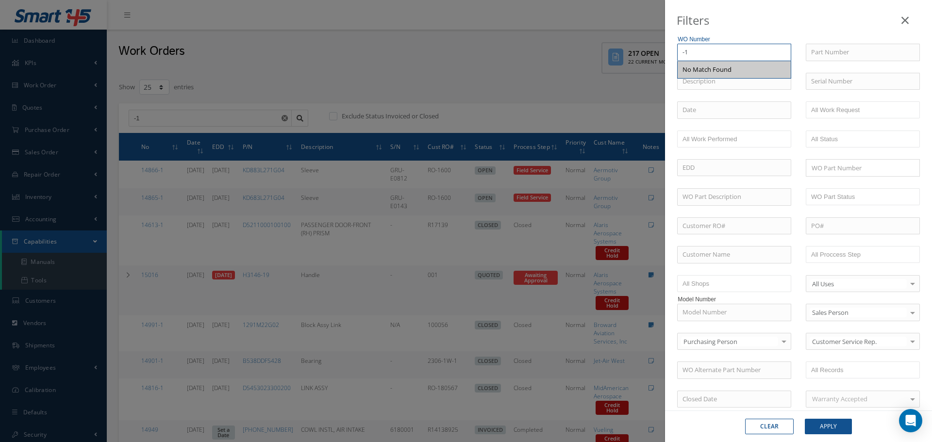
type input "-"
type input "-1"
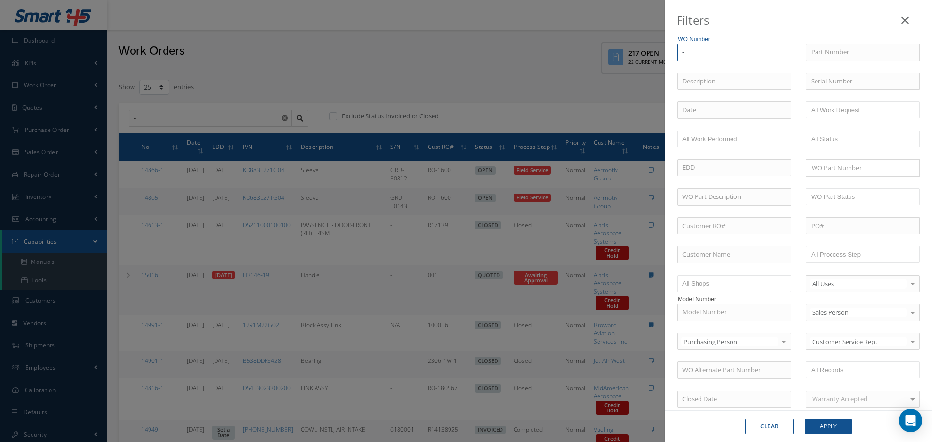
type input "-1"
click at [682, 50] on input "-1" at bounding box center [734, 52] width 114 height 17
type input "-1"
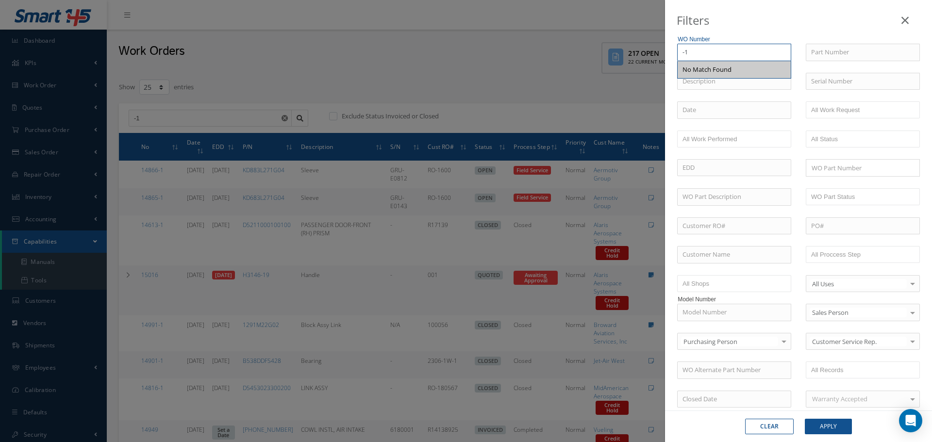
type input "-1"
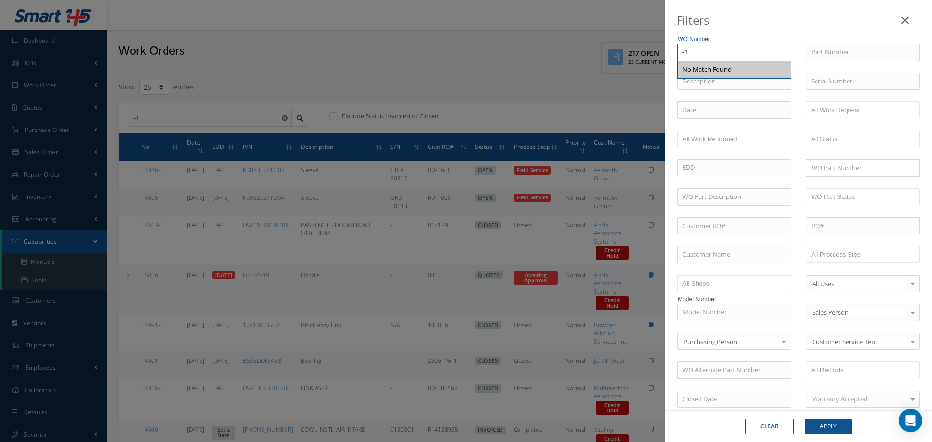
type input "-1"
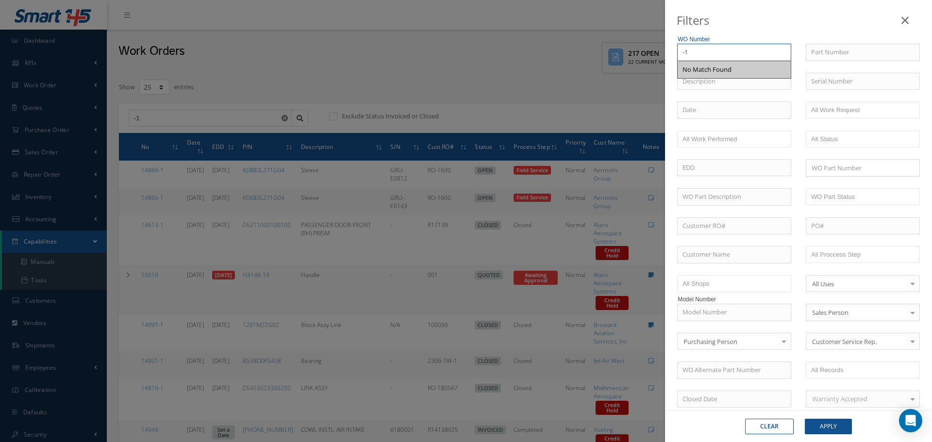
type input "-1"
type input "-"
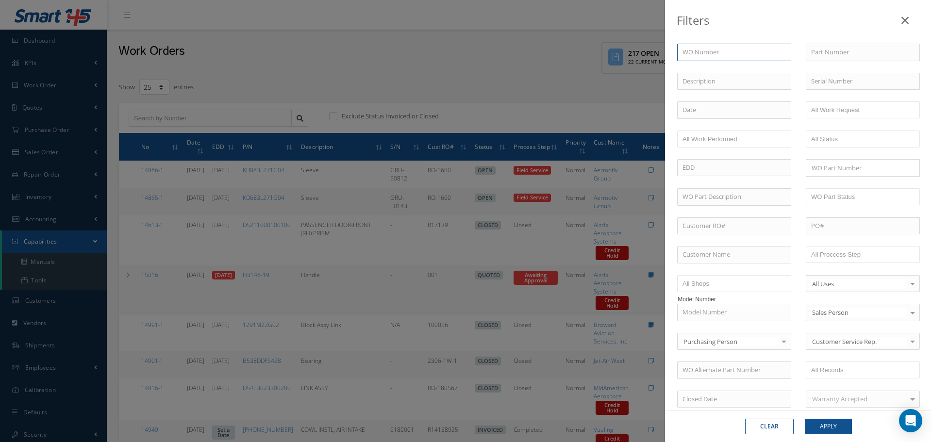
type input "*"
type input "*-"
type input "*"
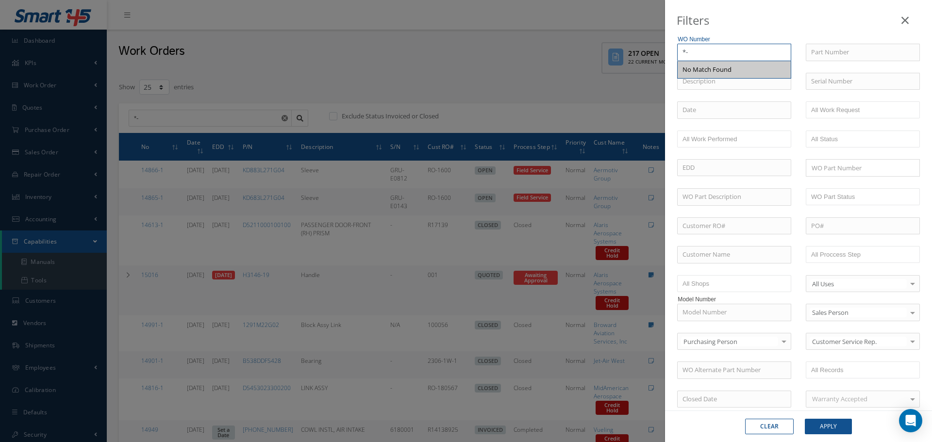
type input "*"
type input "#"
type input "#-"
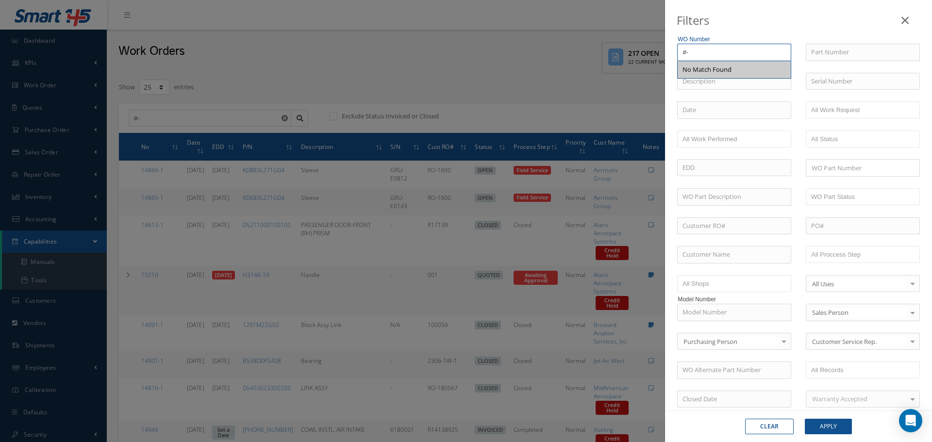
type input "#"
type input "%"
type input "%-"
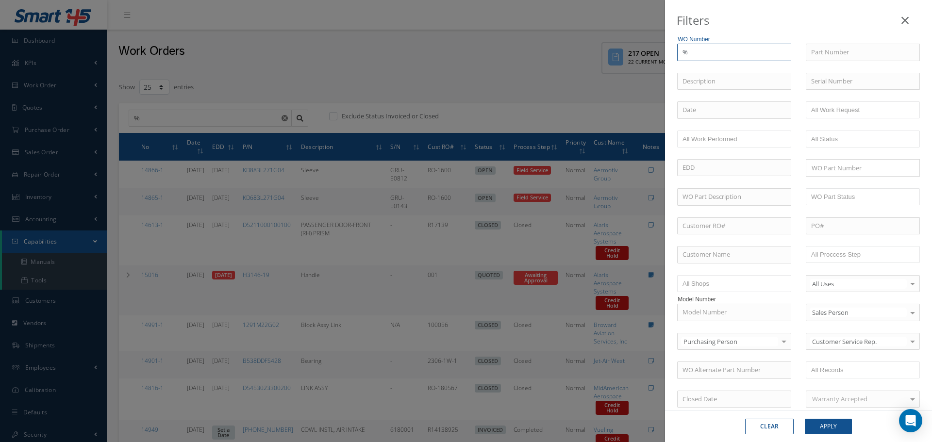
type input "%-"
type input "%-1"
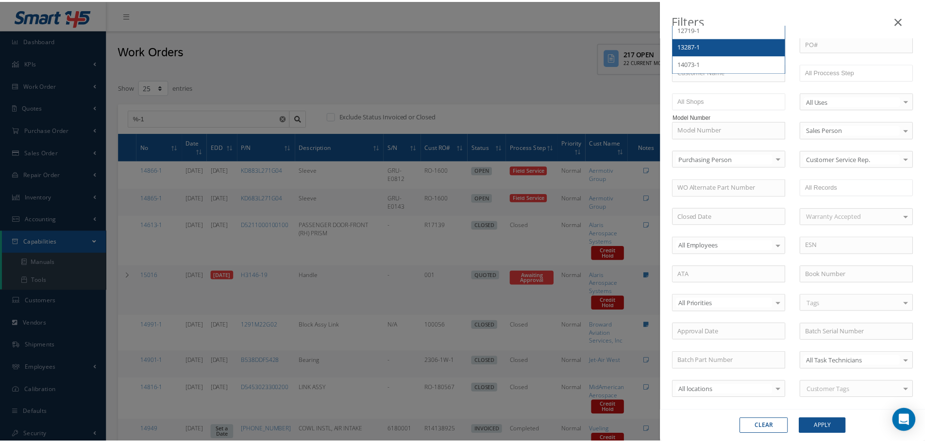
scroll to position [36, 0]
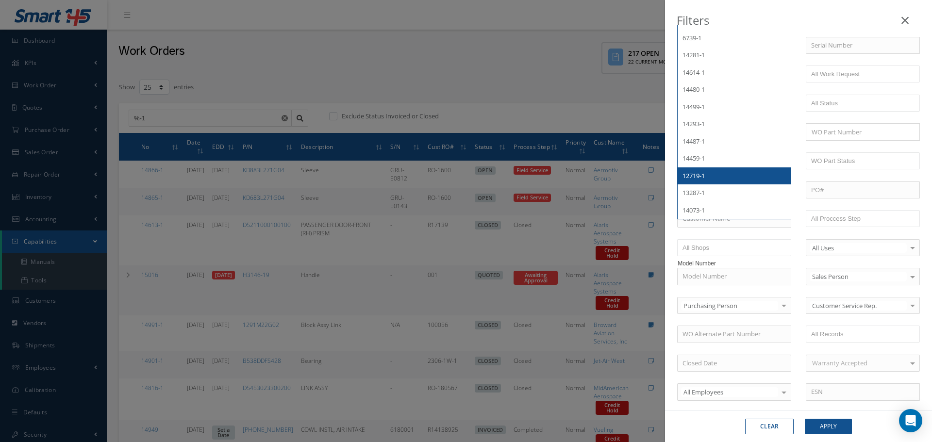
type input "%-1"
click at [825, 424] on button "Apply" at bounding box center [828, 427] width 47 height 16
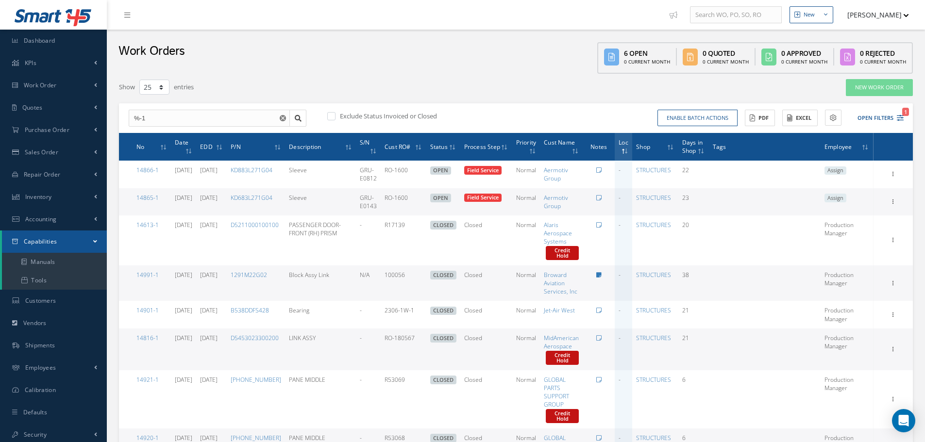
click at [335, 118] on label at bounding box center [336, 116] width 2 height 9
click at [332, 118] on input "checkbox" at bounding box center [330, 117] width 6 height 6
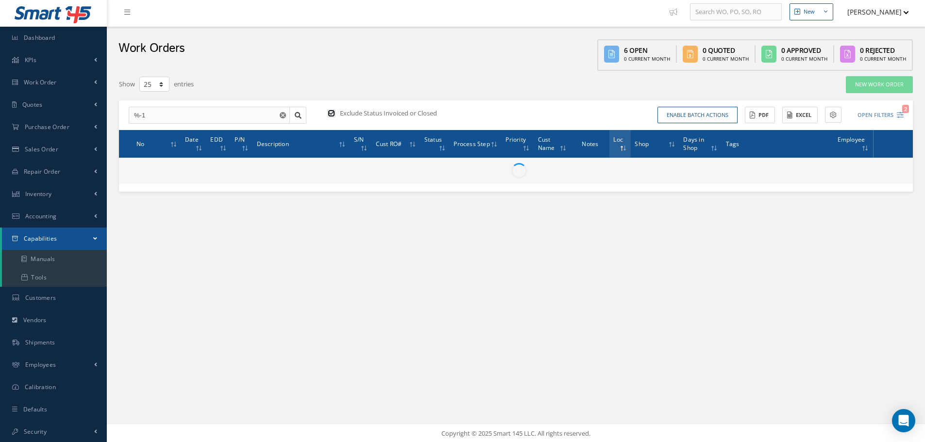
scroll to position [4, 0]
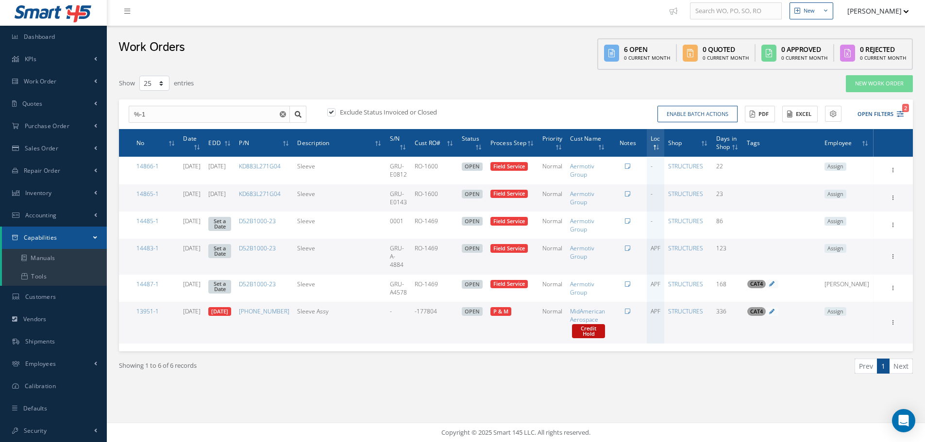
click at [335, 113] on label at bounding box center [336, 112] width 2 height 9
click at [332, 113] on input "checkbox" at bounding box center [330, 113] width 6 height 6
checkbox input "false"
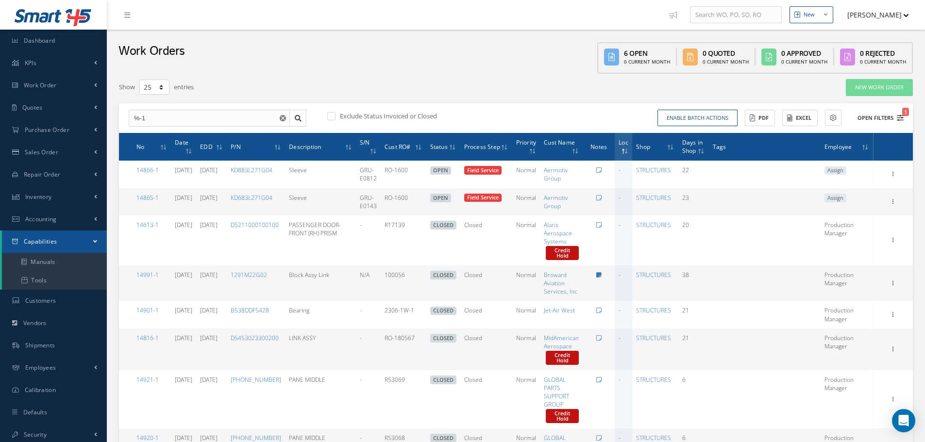
click at [894, 112] on button "Open Filters 1" at bounding box center [875, 118] width 55 height 16
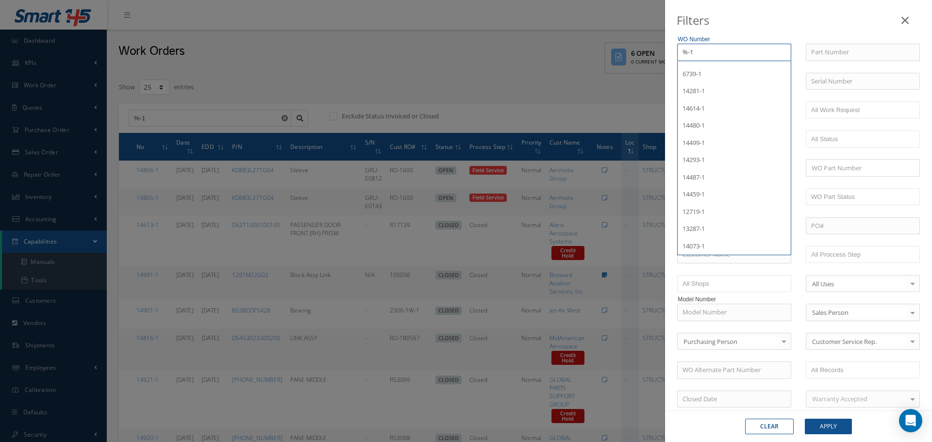
click at [692, 54] on input "%-1" at bounding box center [734, 52] width 114 height 17
type input "%-"
click at [834, 424] on button "Apply" at bounding box center [828, 427] width 47 height 16
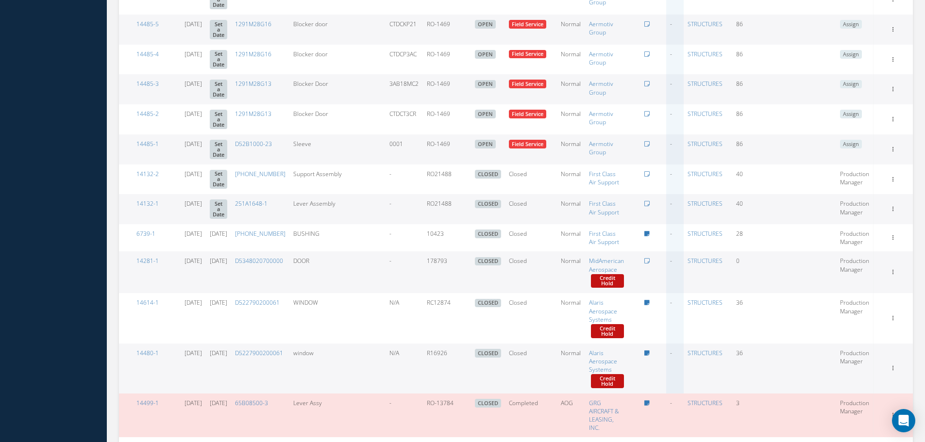
scroll to position [730, 0]
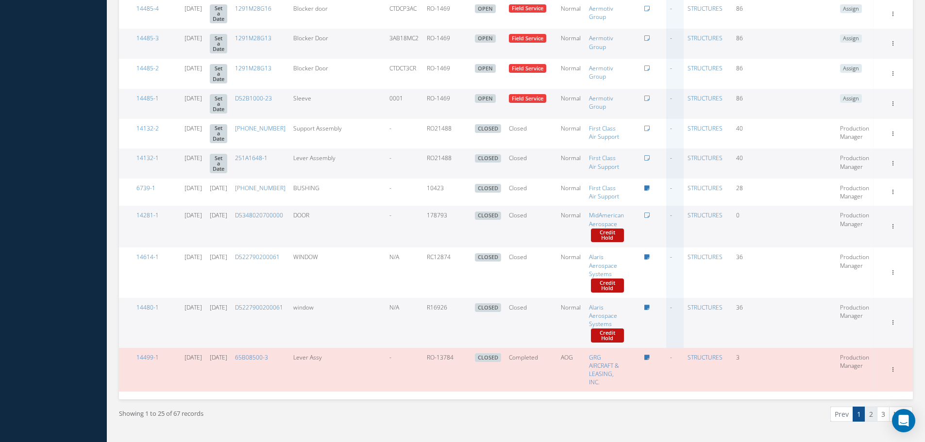
click at [874, 407] on link "2" at bounding box center [870, 414] width 13 height 15
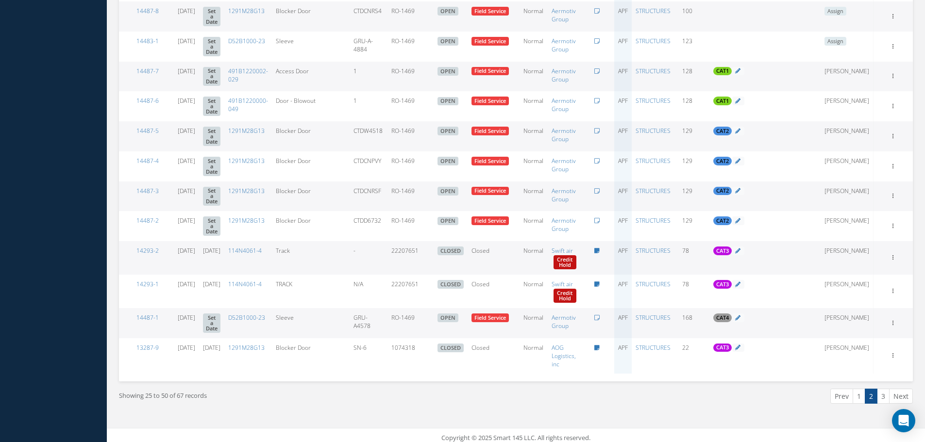
scroll to position [555, 0]
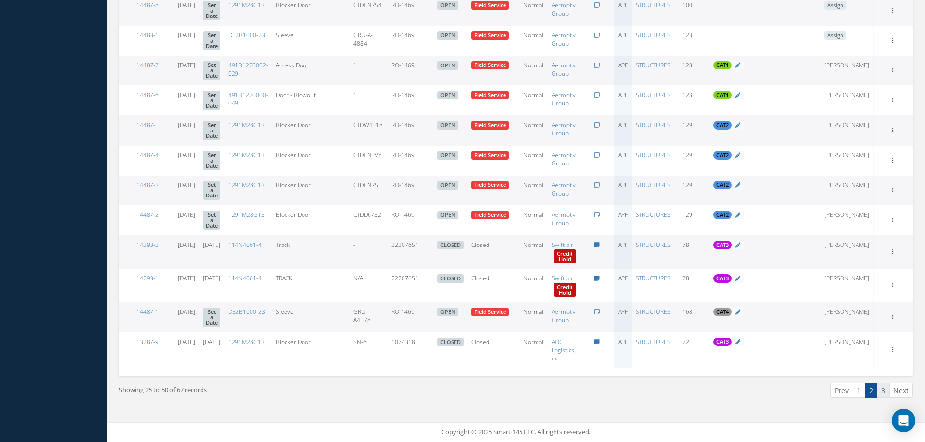
click at [886, 396] on link "3" at bounding box center [882, 390] width 13 height 15
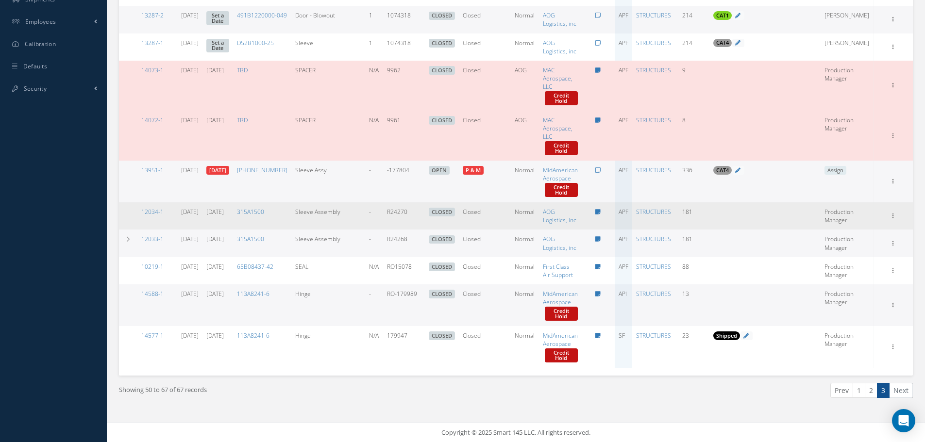
scroll to position [404, 0]
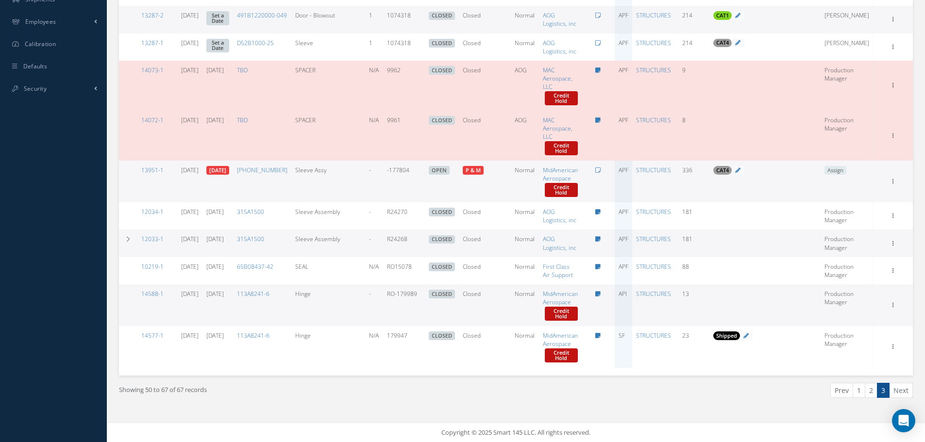
drag, startPoint x: 159, startPoint y: 121, endPoint x: 136, endPoint y: 137, distance: 28.0
click at [139, 118] on td "14072-1" at bounding box center [157, 136] width 40 height 50
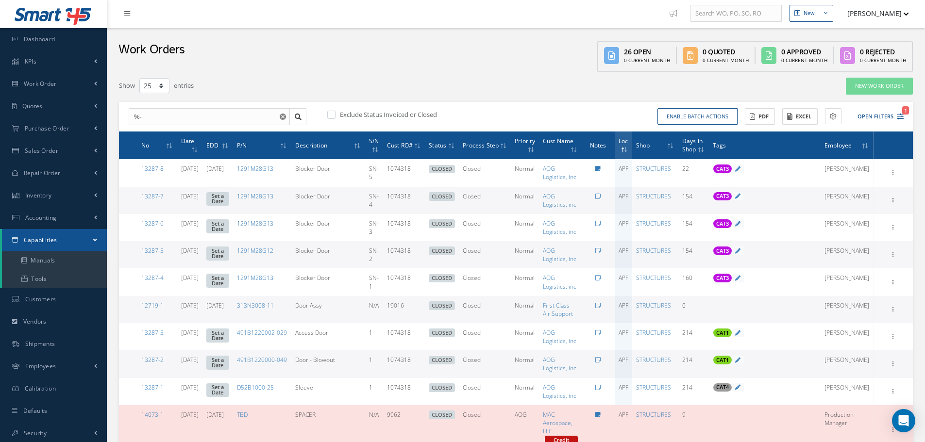
scroll to position [0, 0]
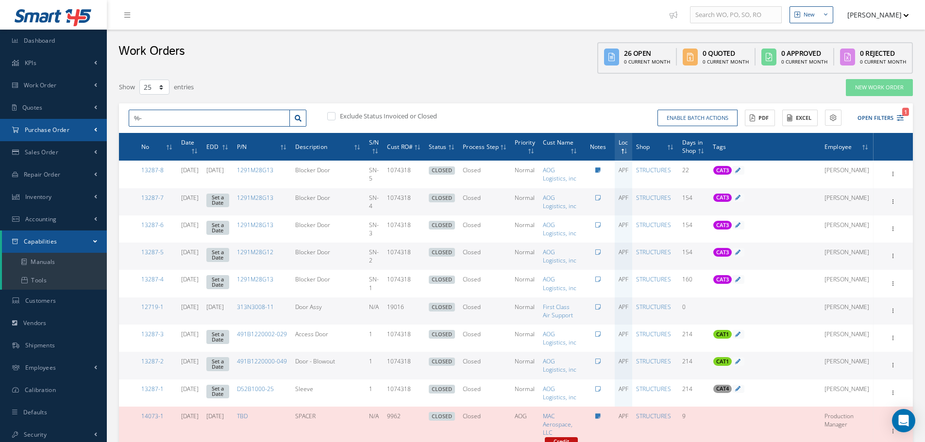
drag, startPoint x: 138, startPoint y: 123, endPoint x: 100, endPoint y: 130, distance: 38.5
click at [100, 130] on div "Smart 145 Dashboard KPIs Work Order Accounting Work Order Work Order Preview Wo…" at bounding box center [462, 394] width 925 height 788
type input "14072"
click at [299, 118] on icon at bounding box center [298, 118] width 7 height 7
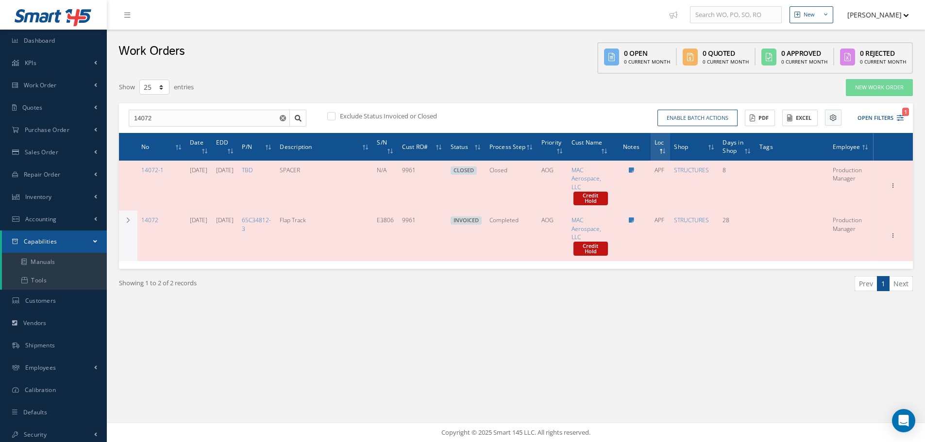
click at [835, 119] on icon at bounding box center [832, 118] width 7 height 7
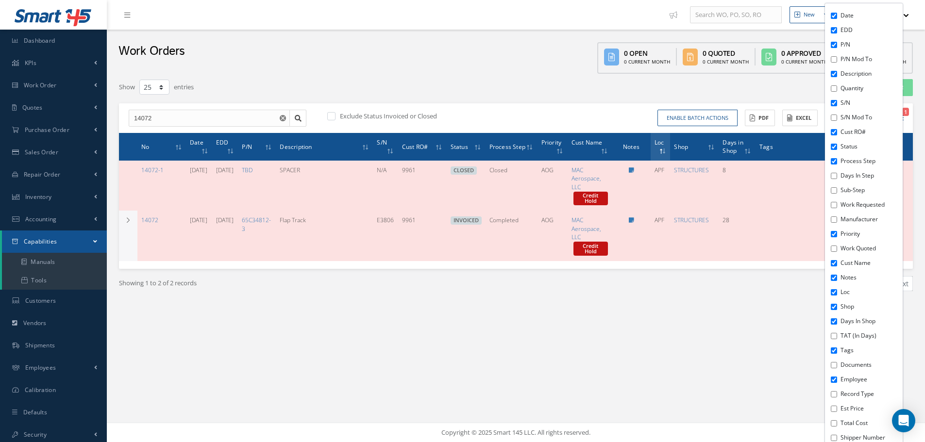
click at [830, 349] on input "Tags" at bounding box center [833, 350] width 6 height 6
checkbox input "false"
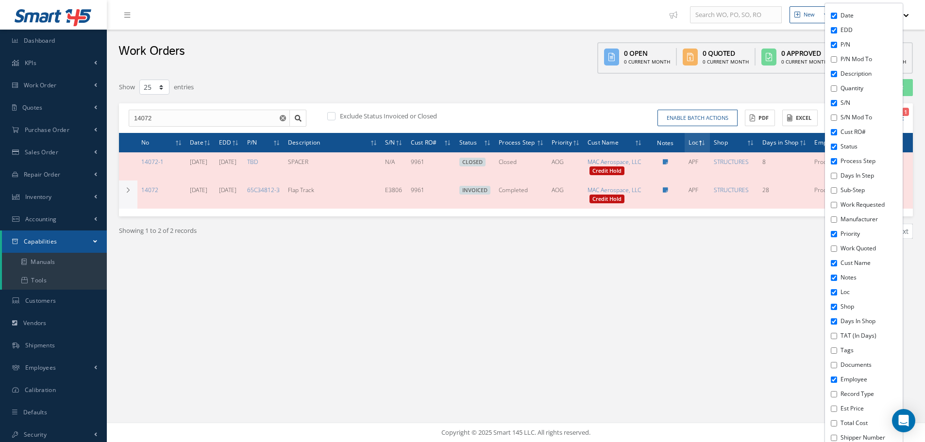
click at [830, 236] on input "Priority" at bounding box center [833, 234] width 6 height 6
checkbox input "false"
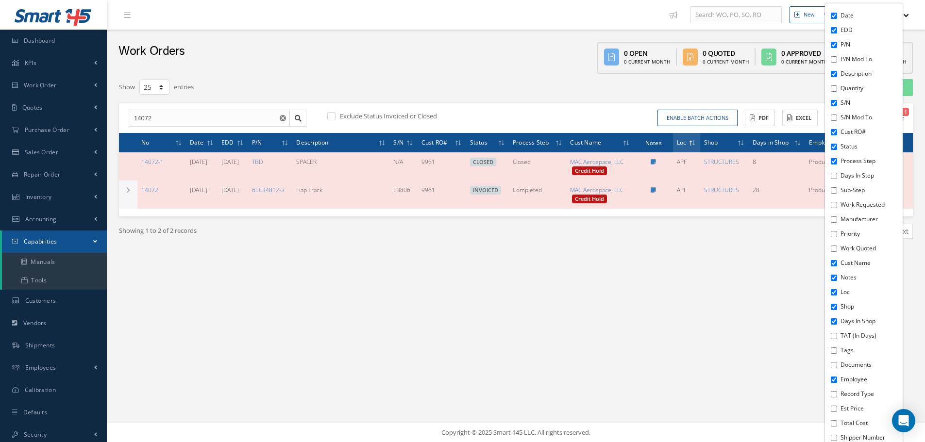
click at [707, 288] on div "New New Work Order New Purchase Order New Customer Quote New Sales Order New Re…" at bounding box center [516, 221] width 818 height 442
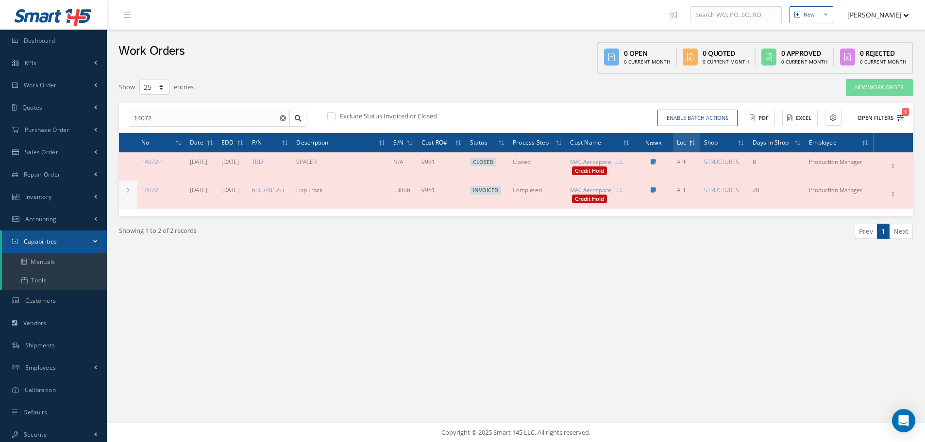
click at [900, 116] on icon "1" at bounding box center [899, 118] width 7 height 7
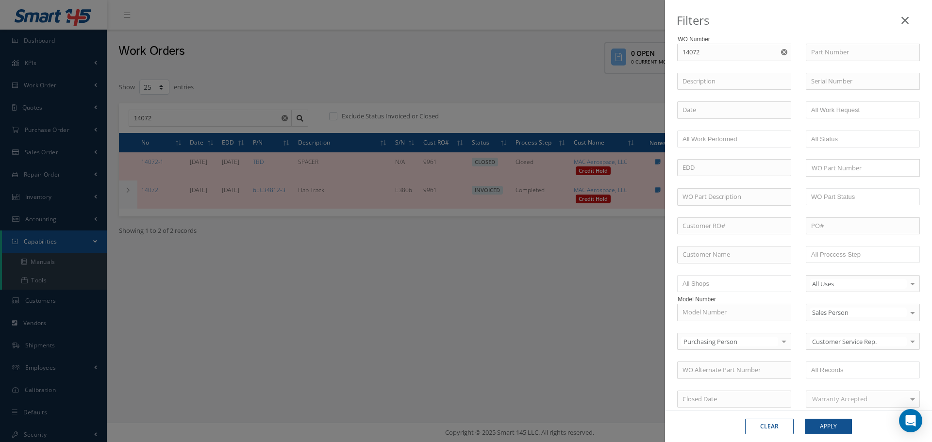
click at [782, 47] on button "button" at bounding box center [785, 52] width 12 height 17
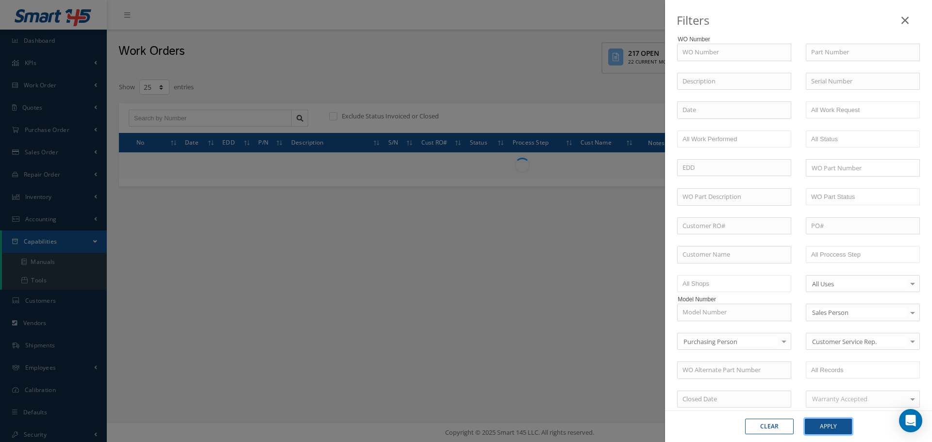
click at [827, 428] on button "Apply" at bounding box center [828, 427] width 47 height 16
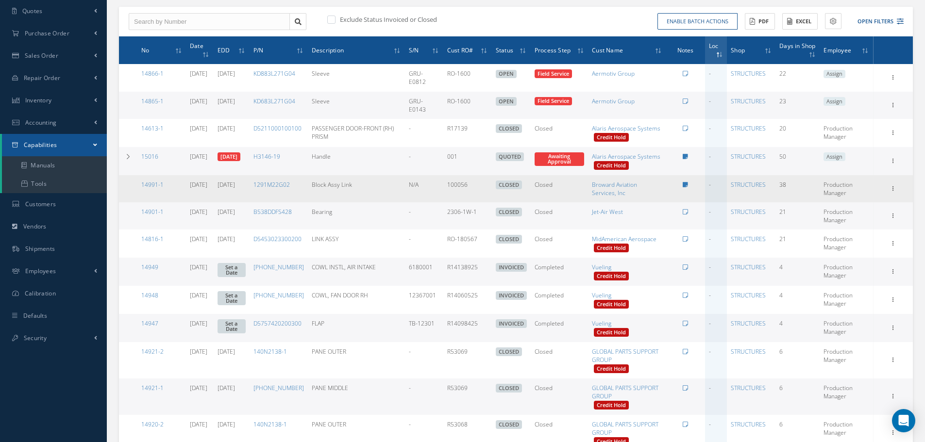
scroll to position [12, 0]
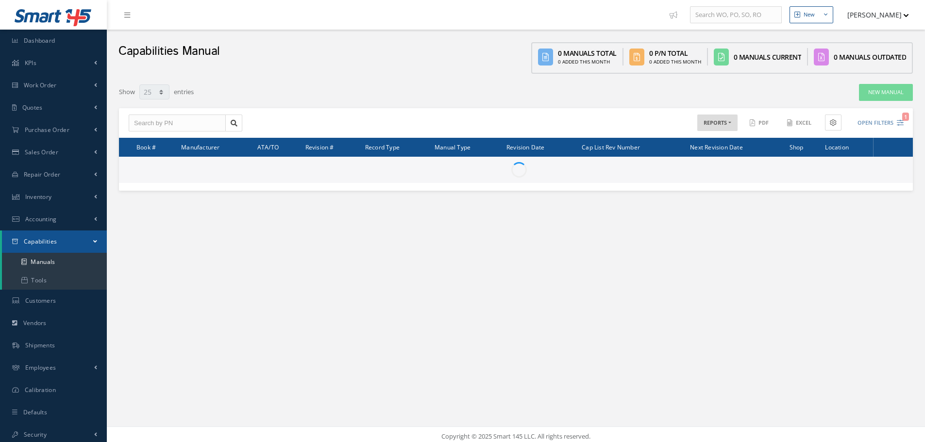
select select "25"
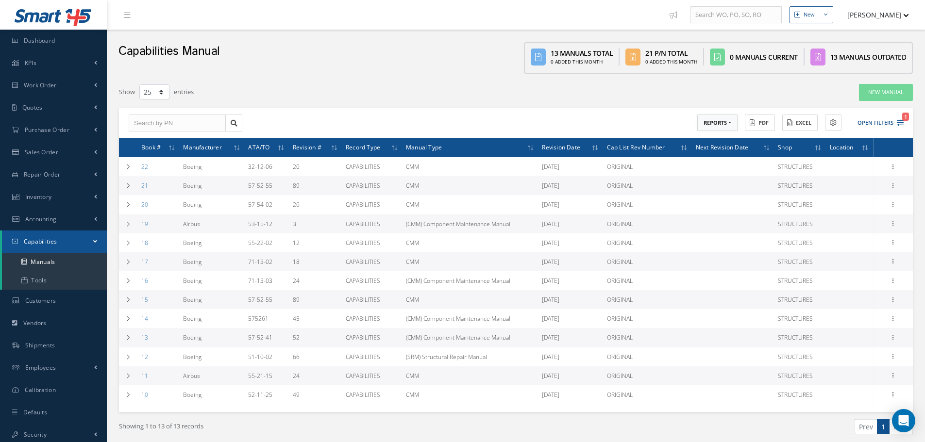
click at [730, 124] on button "REPORTS" at bounding box center [717, 123] width 40 height 17
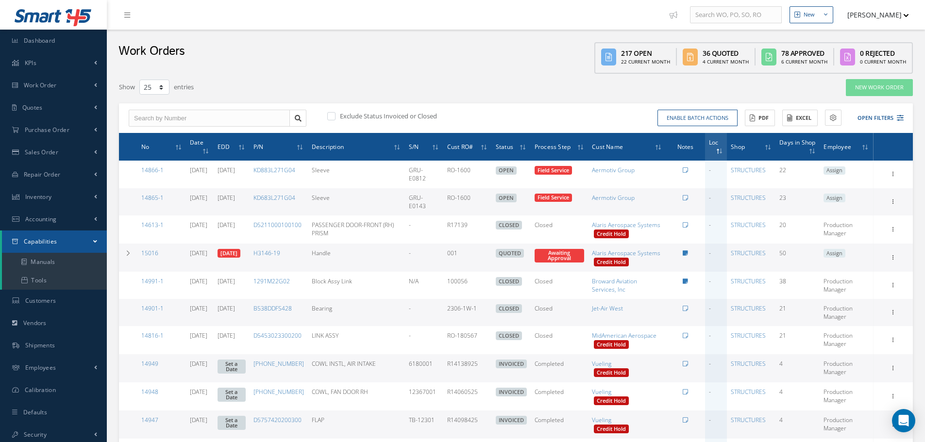
select select "25"
click at [871, 113] on button "Open Filters" at bounding box center [875, 118] width 55 height 16
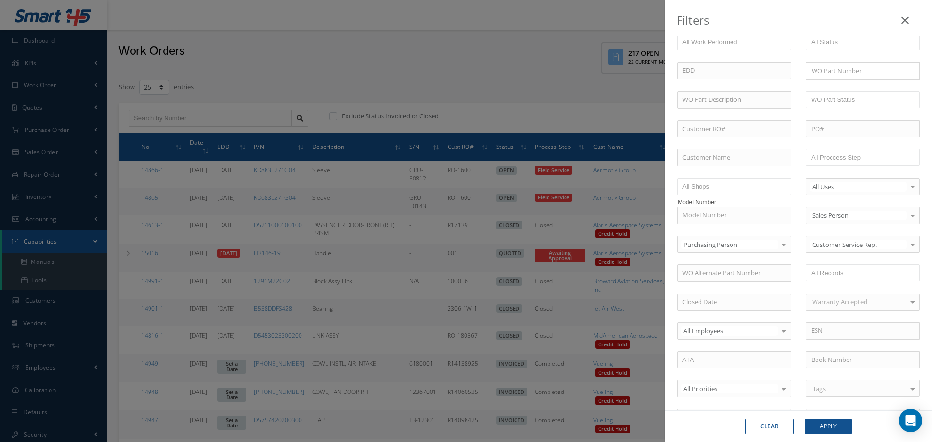
scroll to position [146, 0]
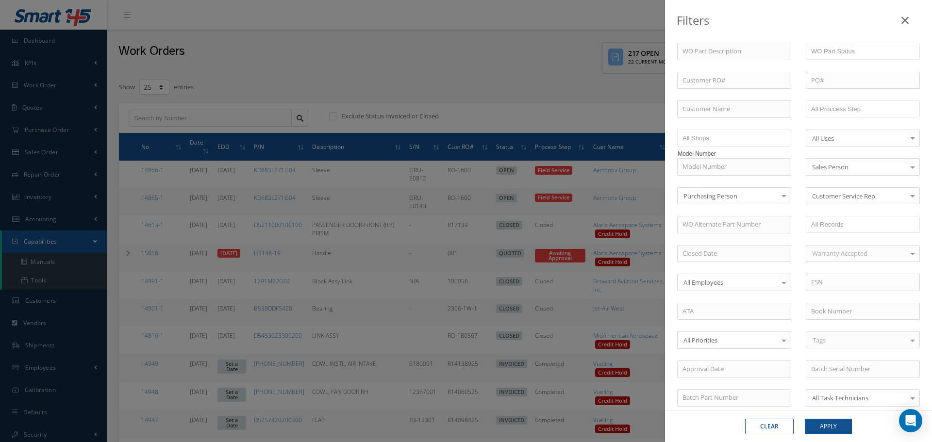
click at [783, 336] on div at bounding box center [784, 340] width 14 height 16
click at [725, 362] on span "Normal" at bounding box center [733, 364] width 113 height 17
click at [845, 338] on div "Tags" at bounding box center [863, 339] width 114 height 17
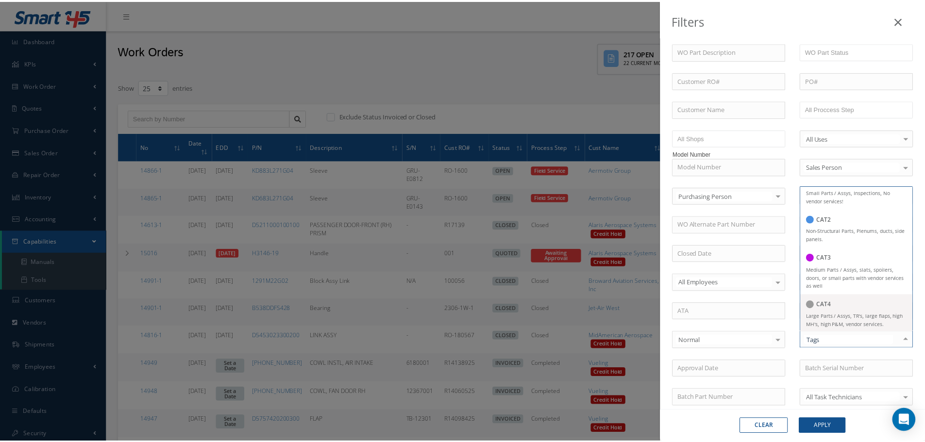
scroll to position [37, 0]
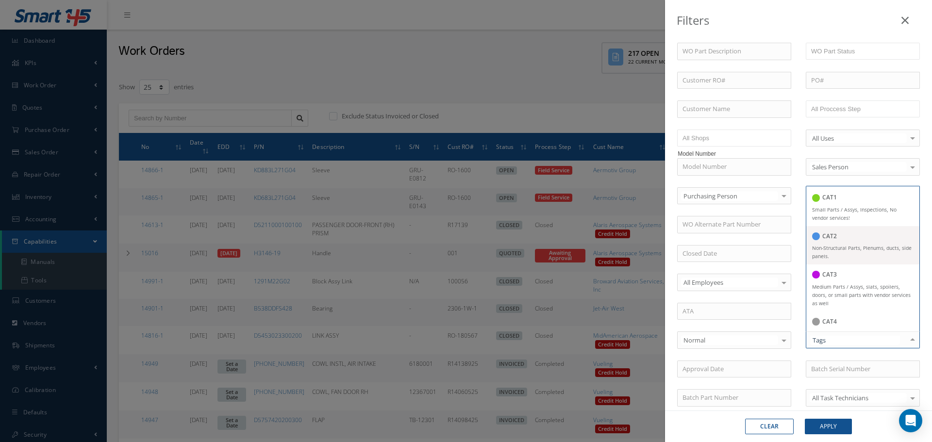
click at [832, 250] on small "Non-Structural Parts, Plenums, ducts, side panels." at bounding box center [861, 252] width 99 height 15
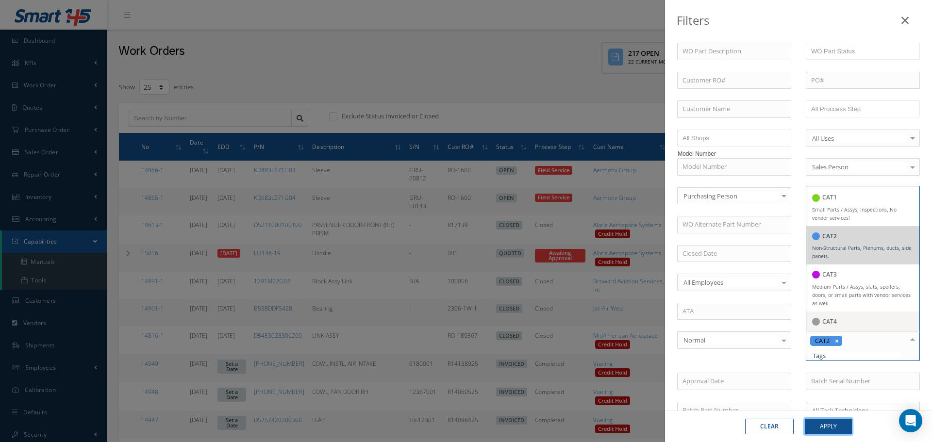
click at [833, 423] on button "Apply" at bounding box center [828, 427] width 47 height 16
